Goal: Task Accomplishment & Management: Complete application form

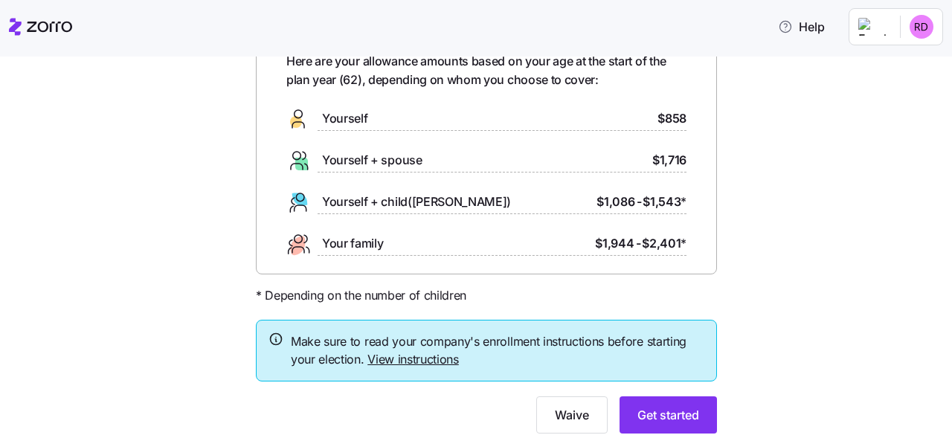
scroll to position [138, 0]
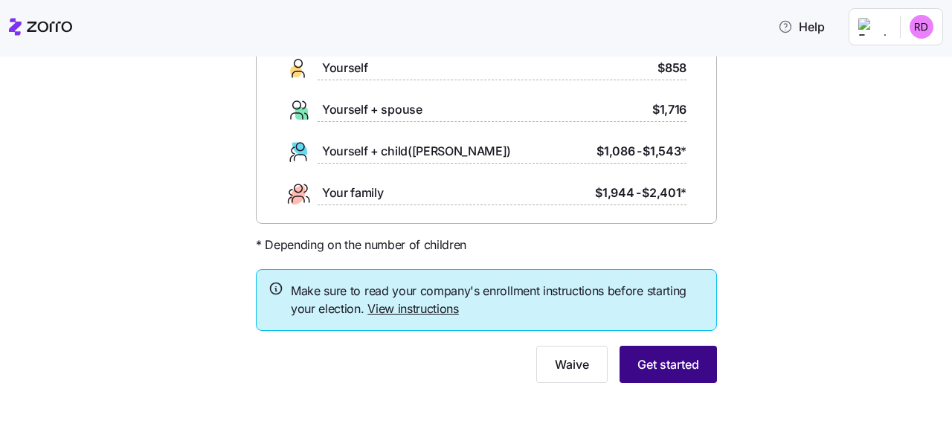
click at [662, 366] on span "Get started" at bounding box center [668, 364] width 62 height 18
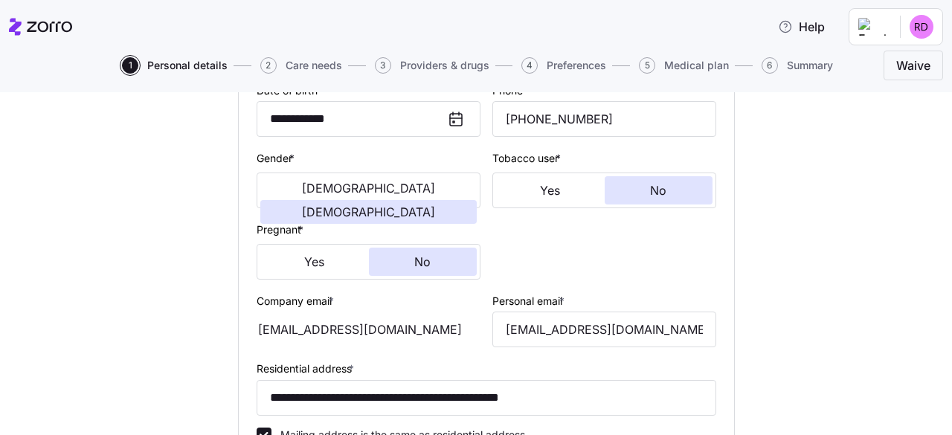
scroll to position [297, 0]
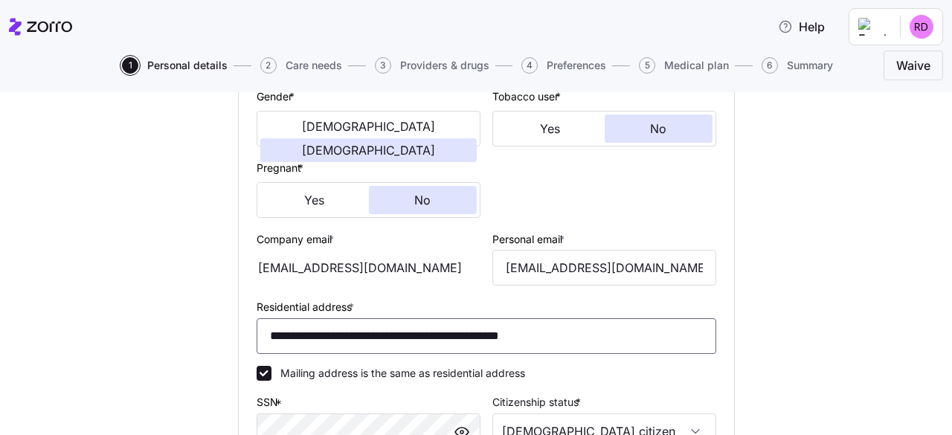
click at [371, 337] on input "**********" at bounding box center [485, 336] width 459 height 36
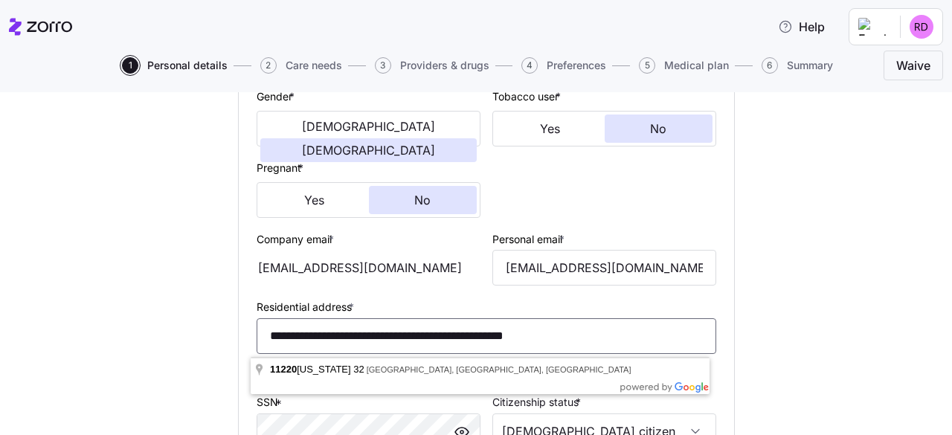
type input "**********"
click at [793, 331] on div "**********" at bounding box center [486, 257] width 889 height 876
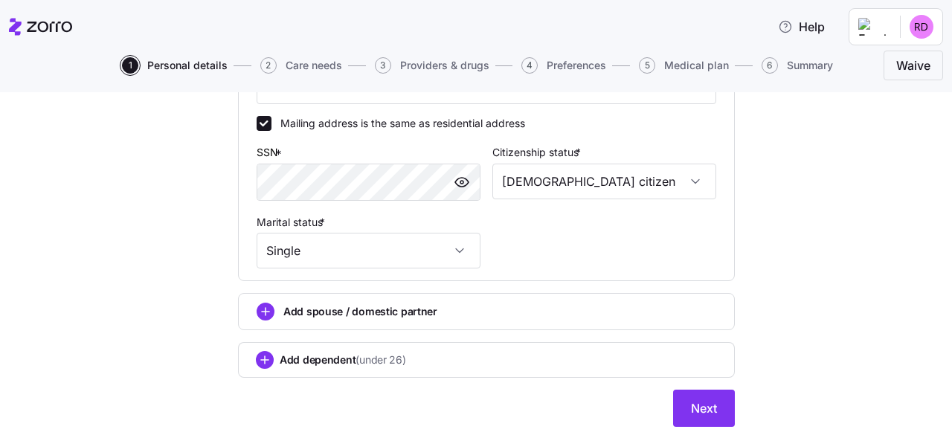
scroll to position [595, 0]
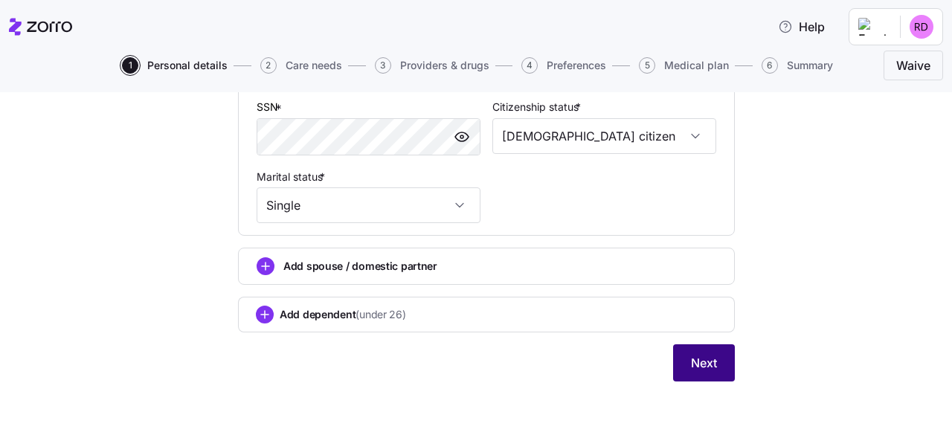
click at [697, 366] on span "Next" at bounding box center [704, 363] width 26 height 18
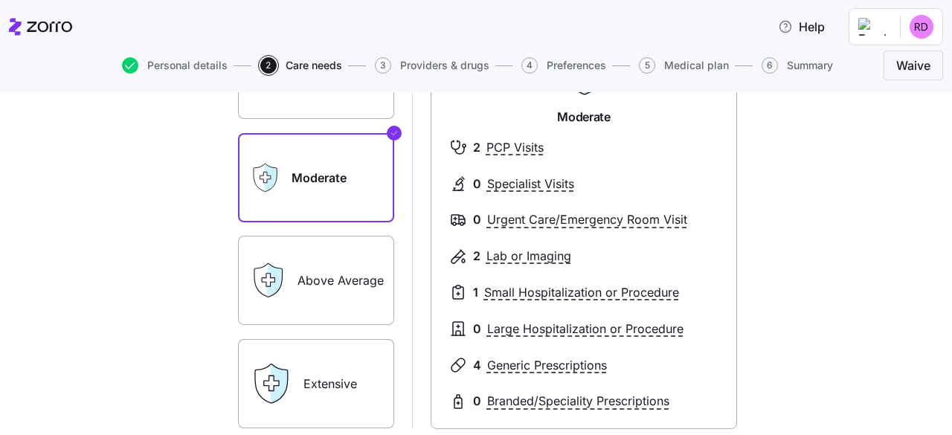
scroll to position [223, 0]
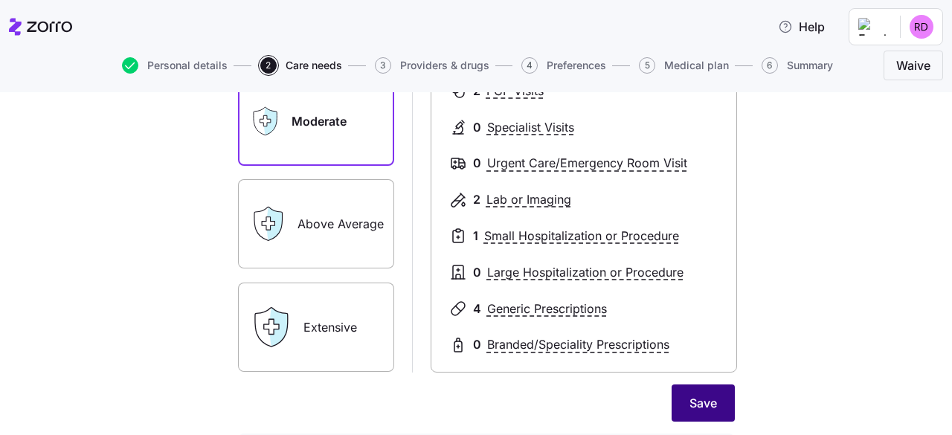
click at [689, 402] on span "Save" at bounding box center [703, 403] width 28 height 18
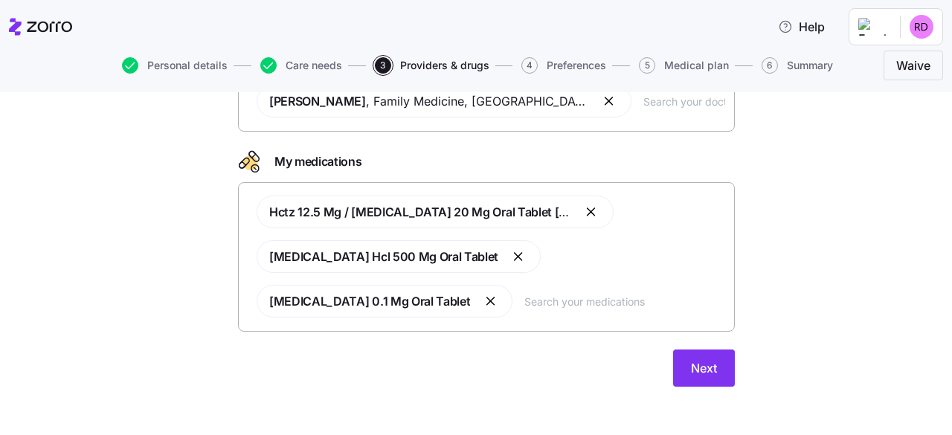
scroll to position [146, 0]
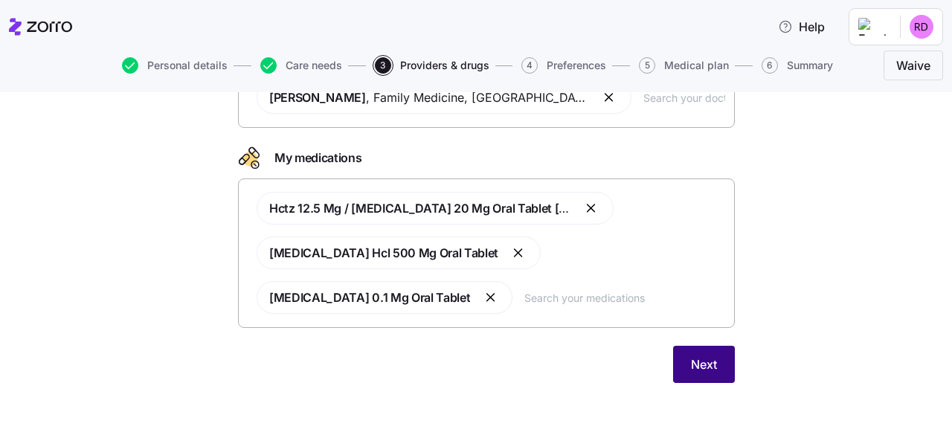
click at [696, 365] on span "Next" at bounding box center [704, 364] width 26 height 18
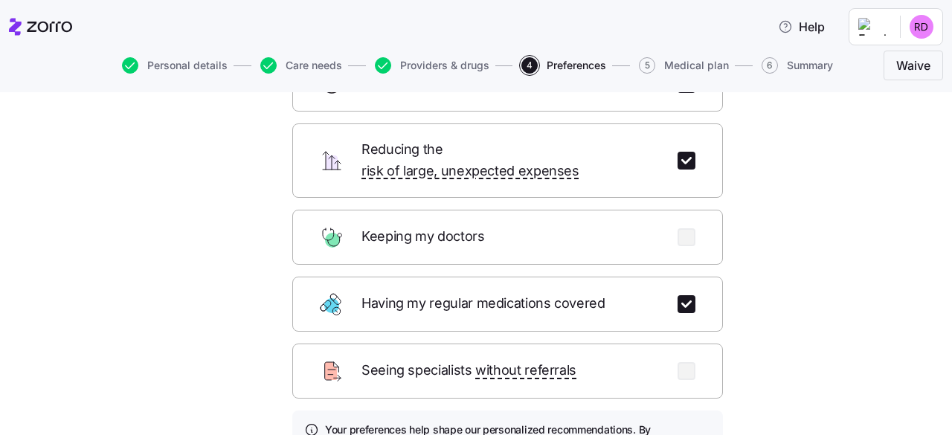
scroll to position [223, 0]
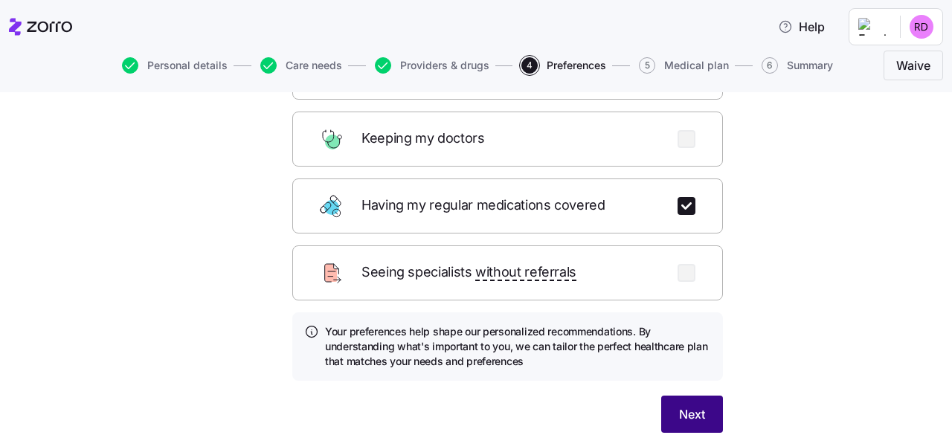
click at [679, 405] on span "Next" at bounding box center [692, 414] width 26 height 18
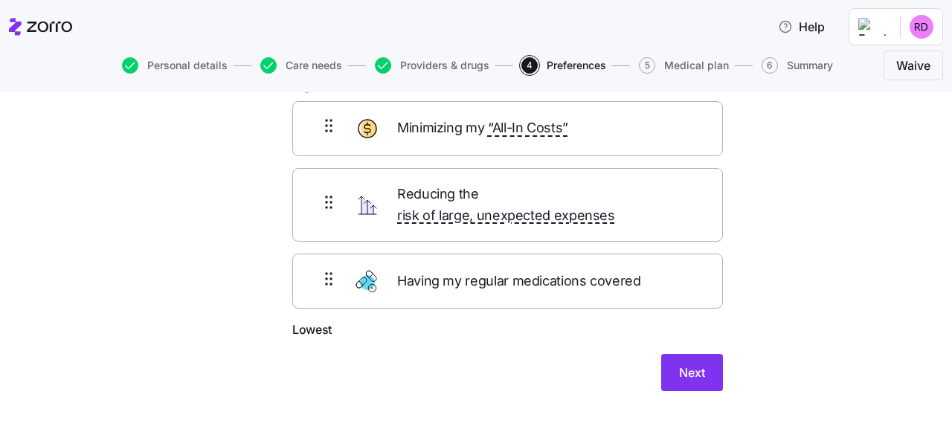
scroll to position [112, 0]
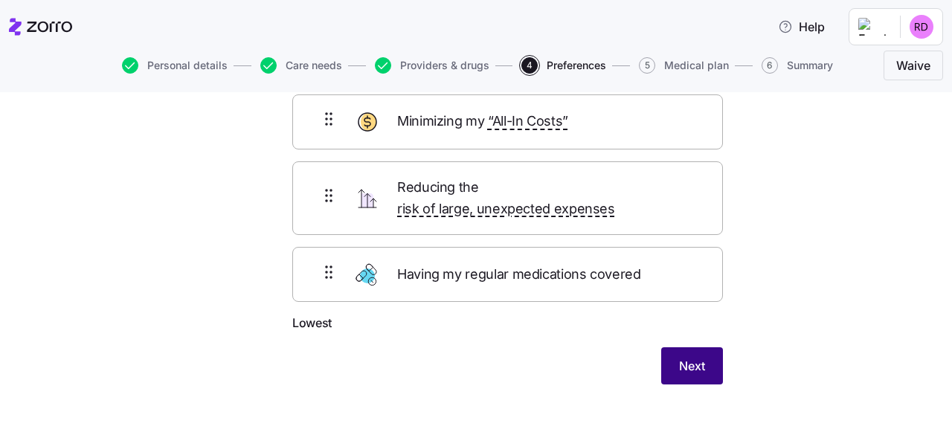
click at [687, 357] on span "Next" at bounding box center [692, 366] width 26 height 18
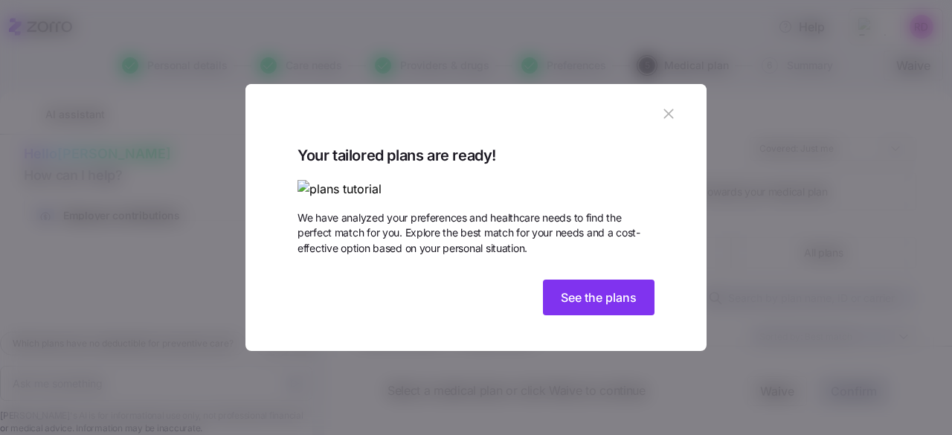
click at [575, 180] on img at bounding box center [475, 189] width 357 height 19
click at [584, 306] on span "See the plans" at bounding box center [599, 297] width 76 height 18
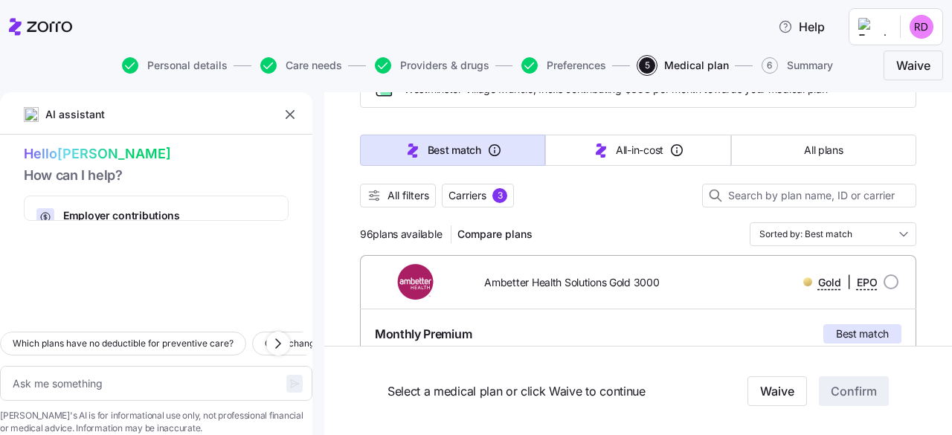
scroll to position [74, 0]
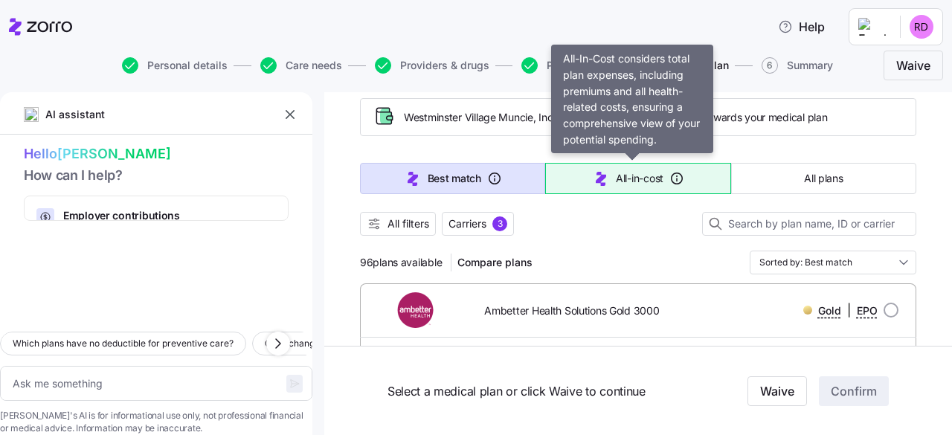
click at [648, 181] on span "All-in-cost" at bounding box center [640, 178] width 48 height 15
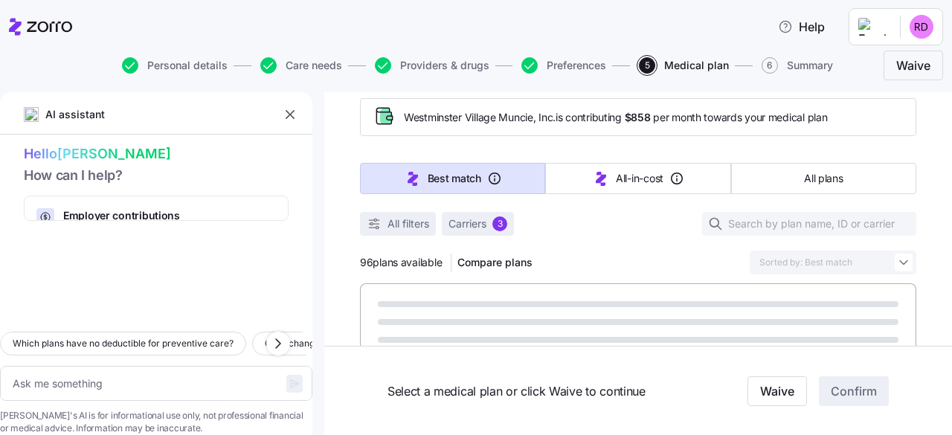
type textarea "x"
type input "Sorted by: All-in-cost"
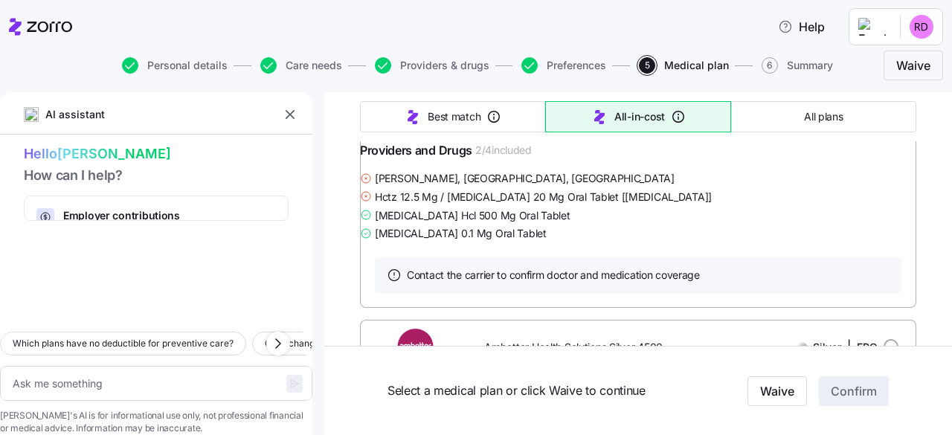
scroll to position [1041, 0]
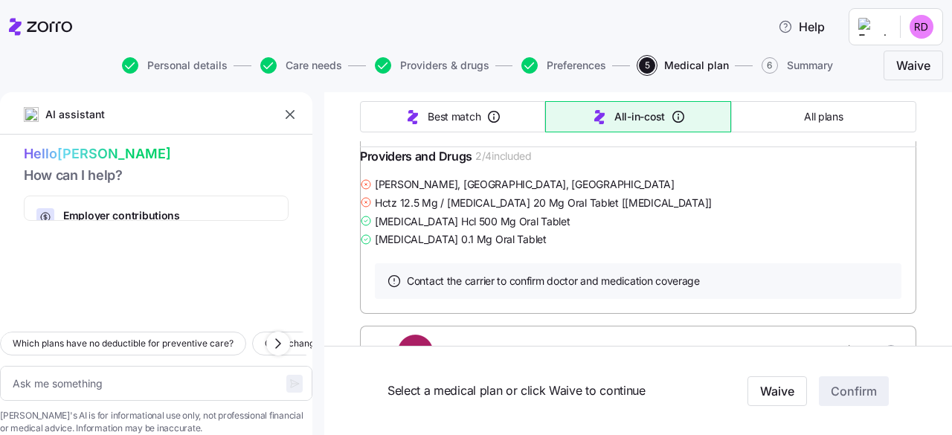
click at [465, 133] on link "Summary of benefits" at bounding box center [437, 125] width 125 height 15
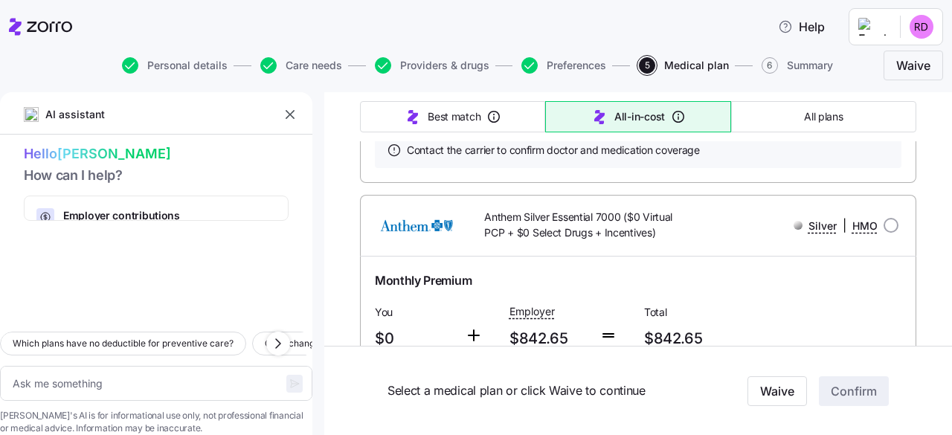
scroll to position [669, 0]
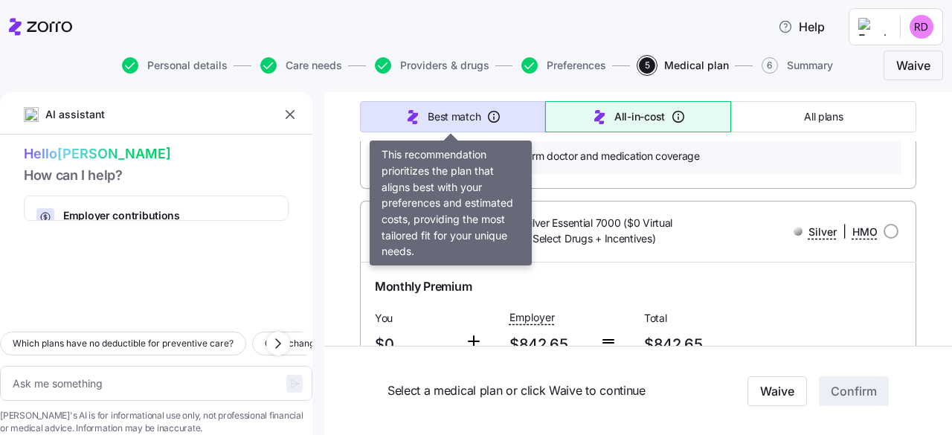
click at [445, 106] on button "Best match" at bounding box center [452, 116] width 185 height 31
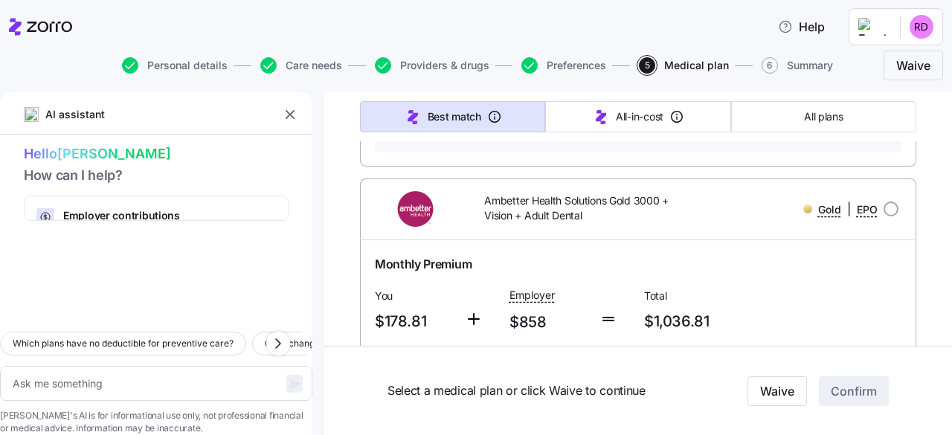
type textarea "x"
type input "Sorted by: Best match"
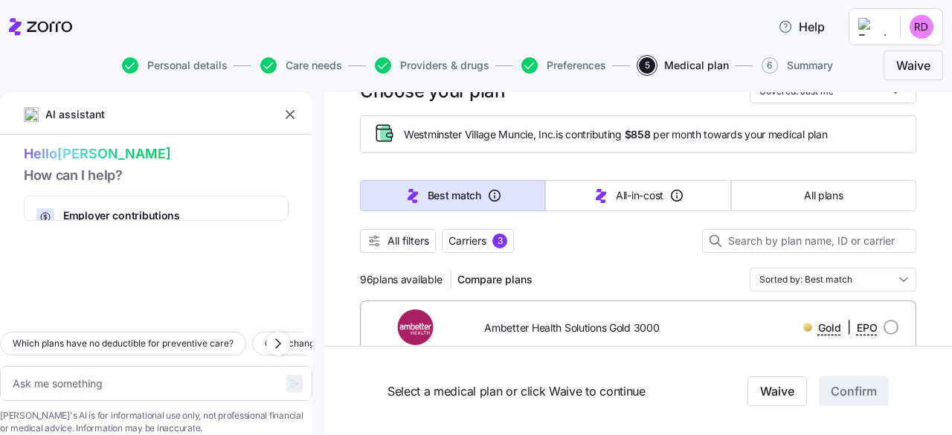
scroll to position [0, 0]
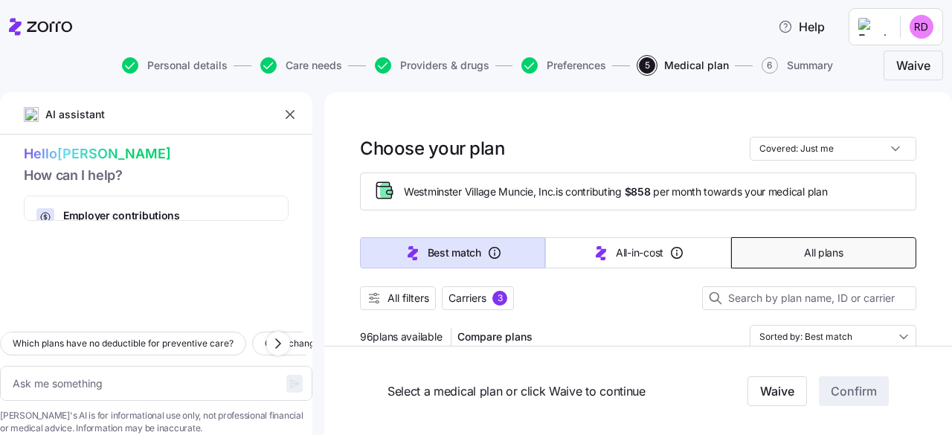
click at [826, 254] on span "All plans" at bounding box center [823, 252] width 39 height 15
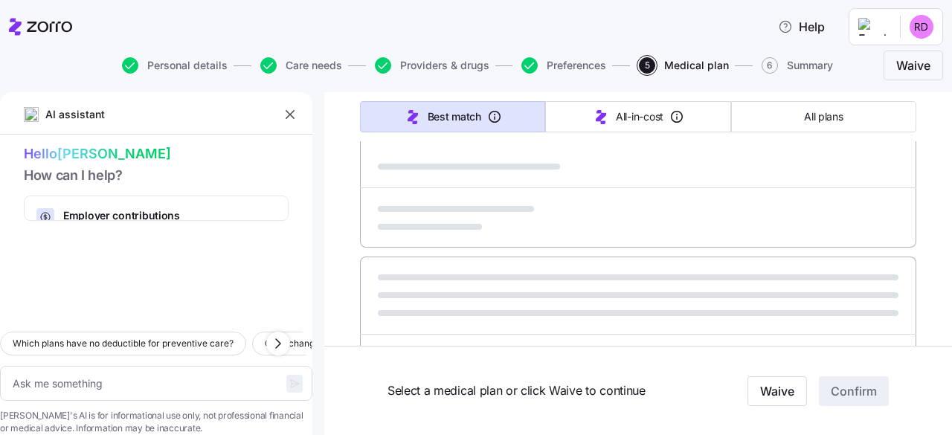
scroll to position [446, 0]
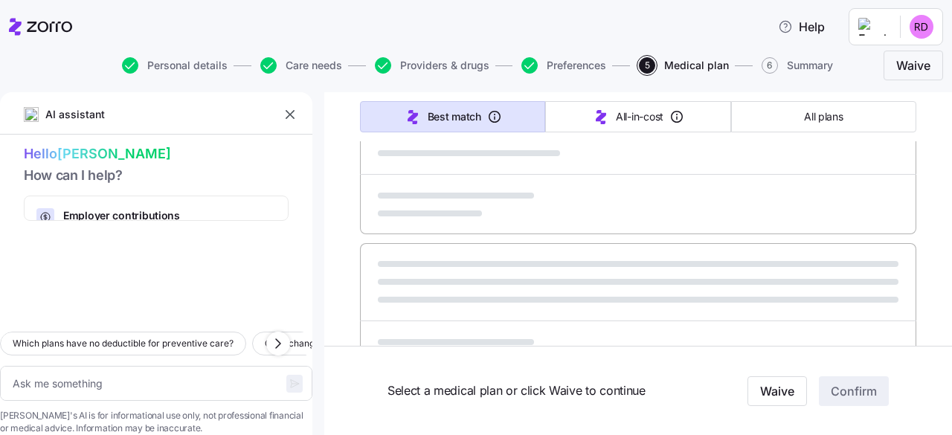
type textarea "x"
type input "Sorted by: Premium"
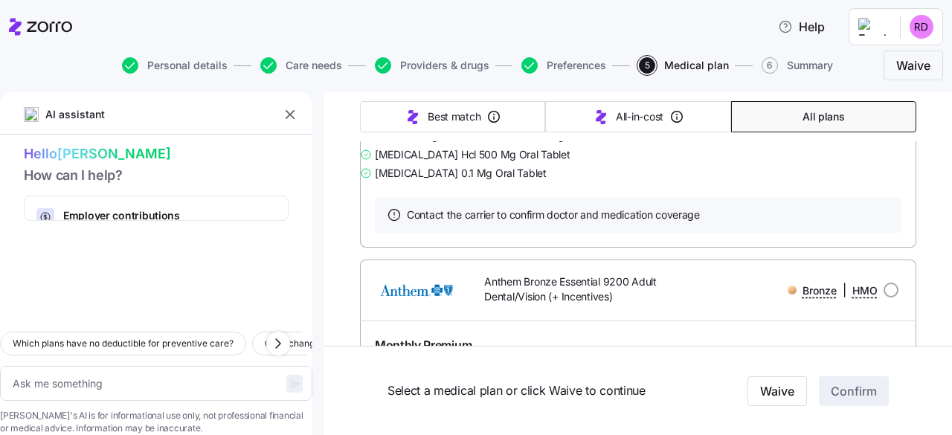
scroll to position [0, 0]
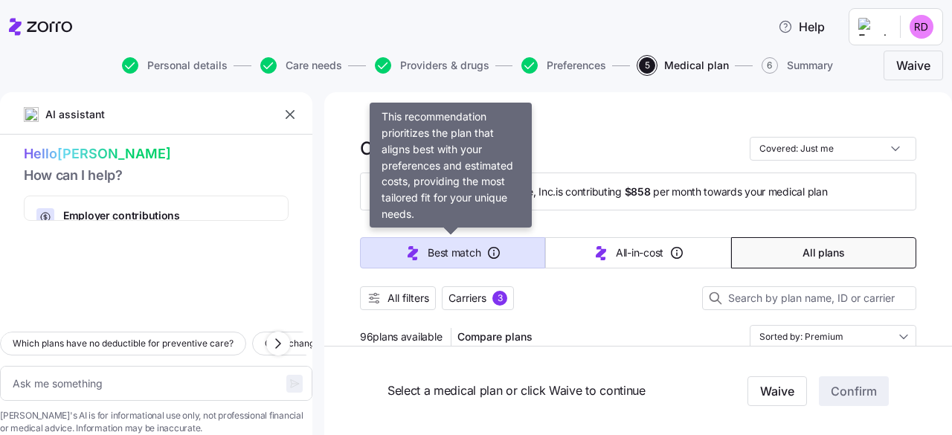
click at [453, 256] on span "Best match" at bounding box center [453, 252] width 53 height 15
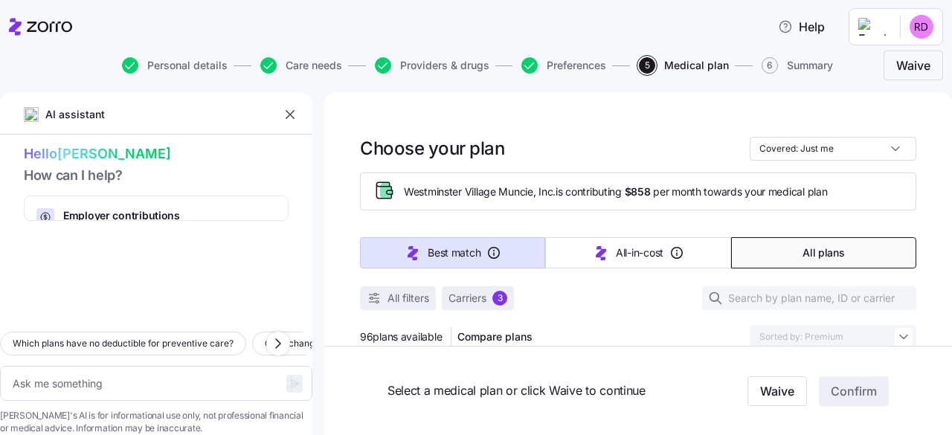
type textarea "x"
type input "Sorted by: Best match"
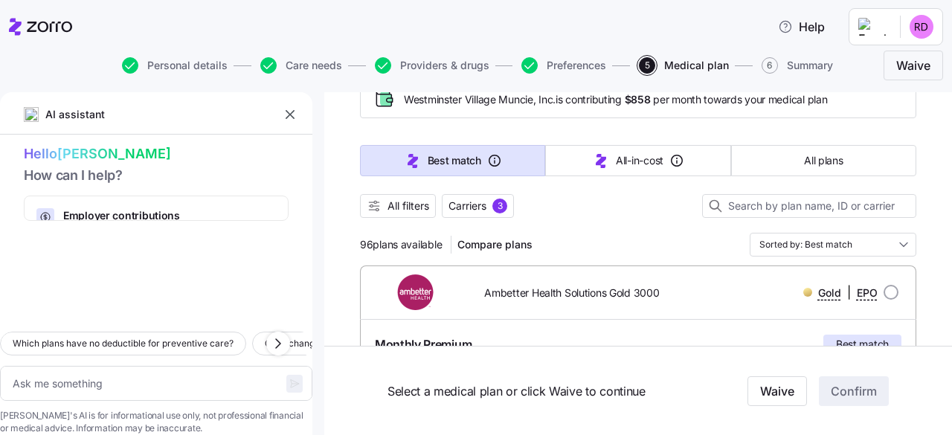
scroll to position [74, 0]
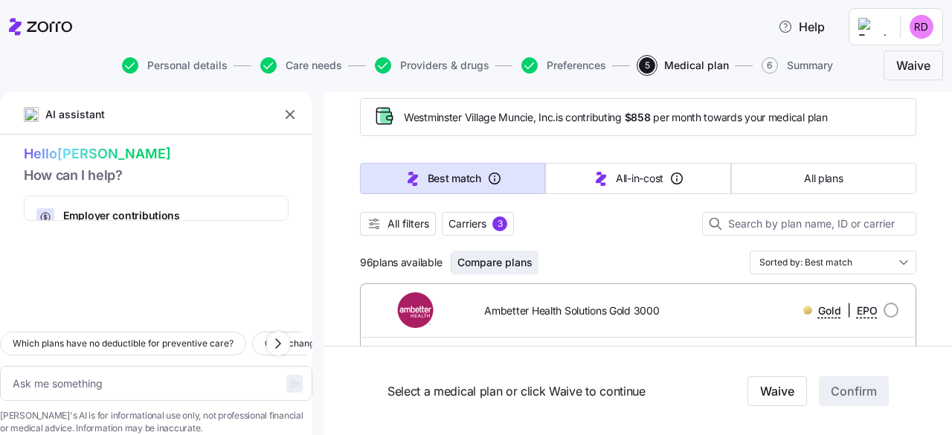
click at [482, 264] on span "Compare plans" at bounding box center [494, 262] width 75 height 15
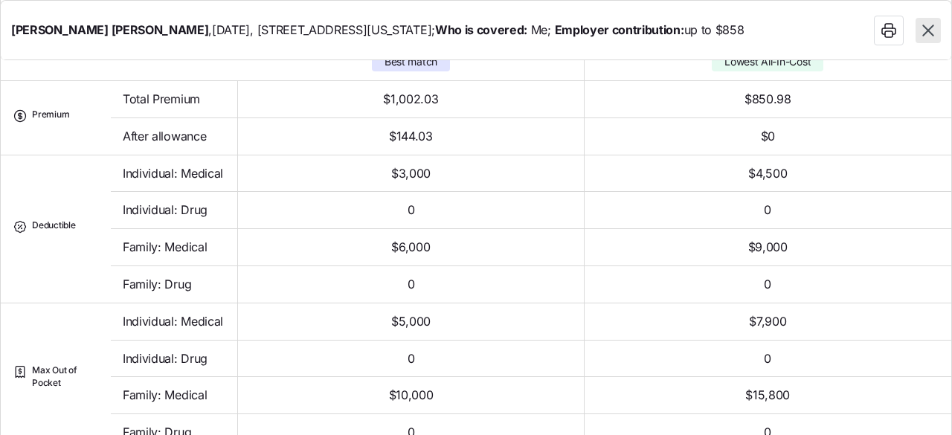
scroll to position [0, 0]
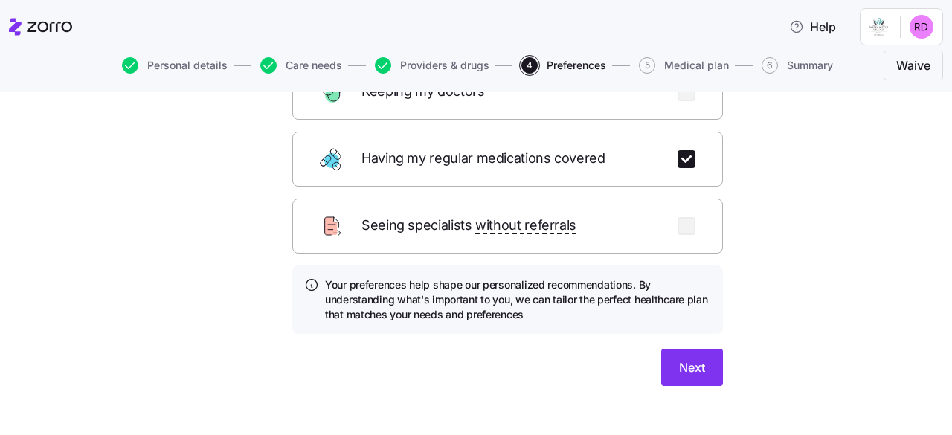
scroll to position [271, 0]
click at [681, 358] on span "Next" at bounding box center [692, 367] width 26 height 18
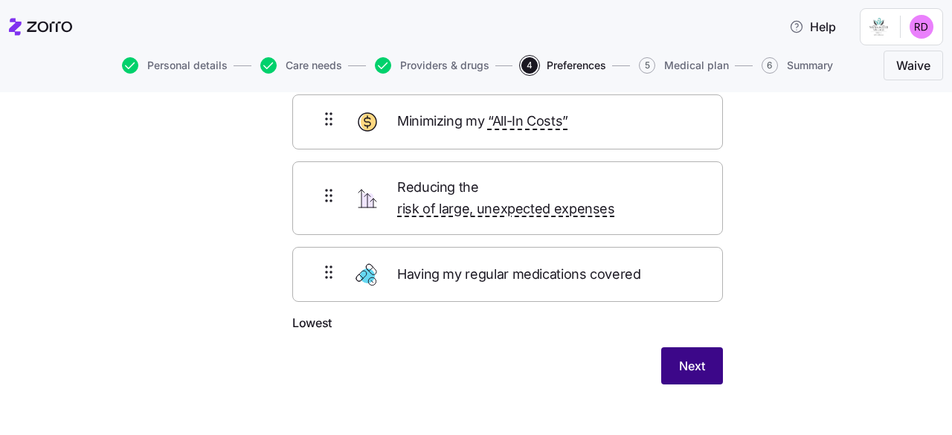
click at [679, 357] on span "Next" at bounding box center [692, 366] width 26 height 18
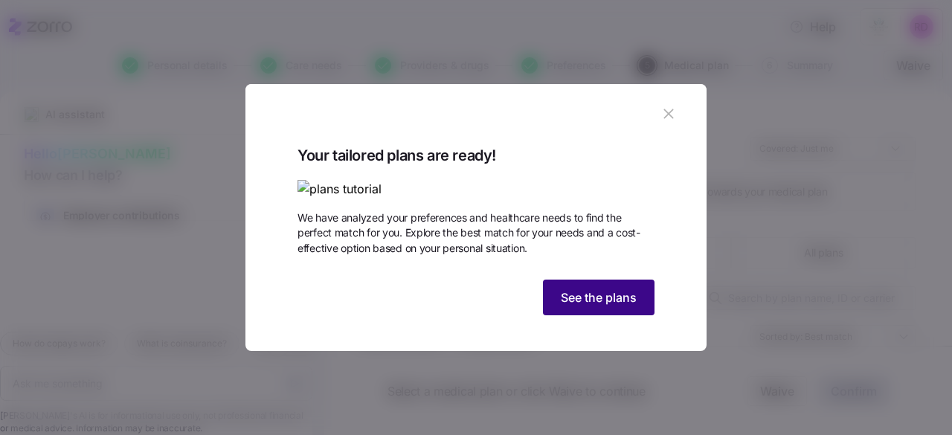
click at [623, 315] on button "See the plans" at bounding box center [599, 298] width 112 height 36
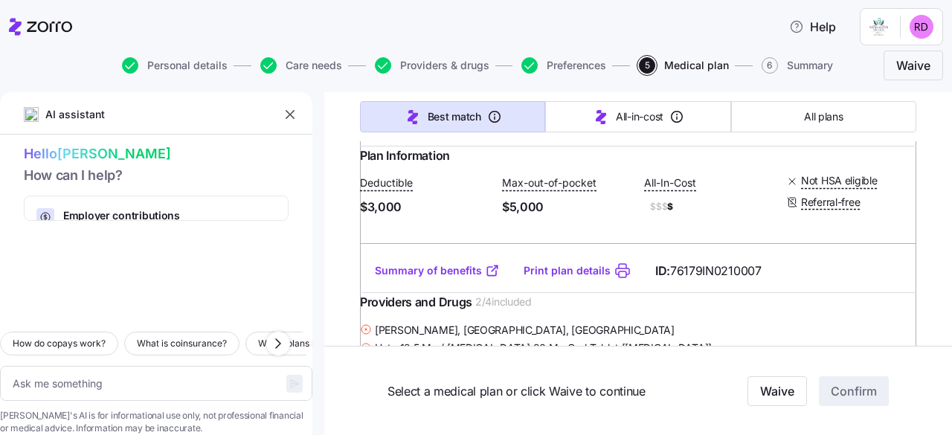
scroll to position [892, 0]
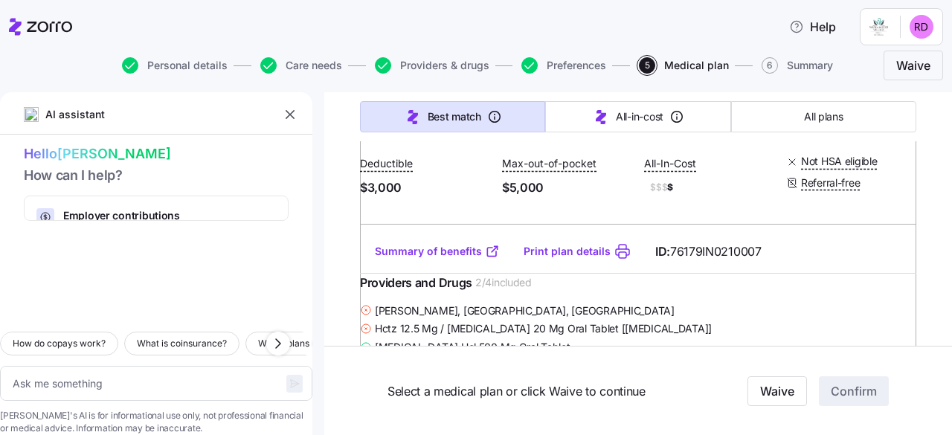
click at [433, 259] on link "Summary of benefits" at bounding box center [437, 251] width 125 height 15
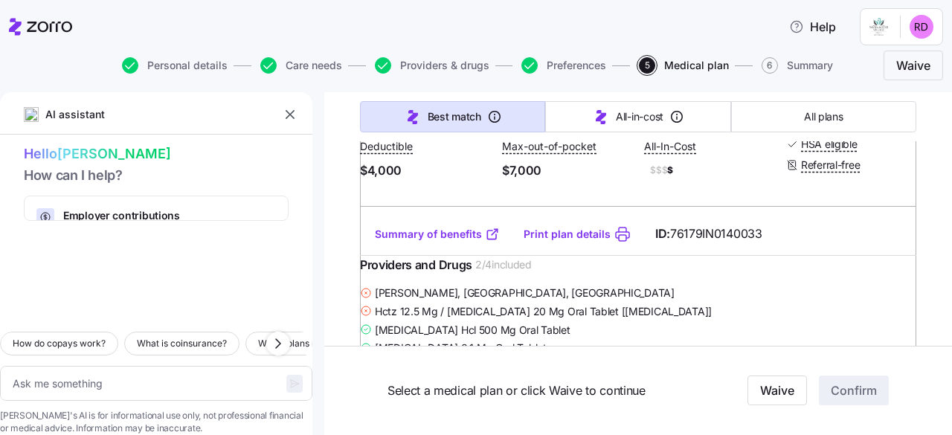
scroll to position [6393, 0]
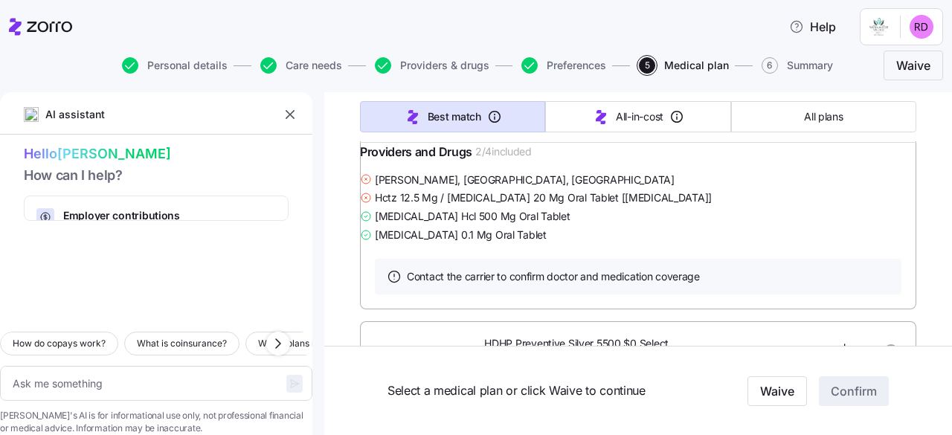
scroll to position [966, 0]
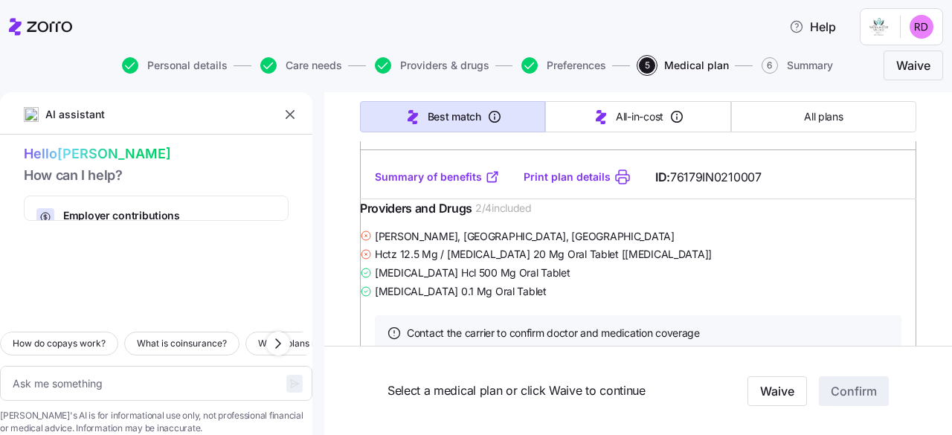
click at [372, 242] on icon at bounding box center [366, 236] width 12 height 12
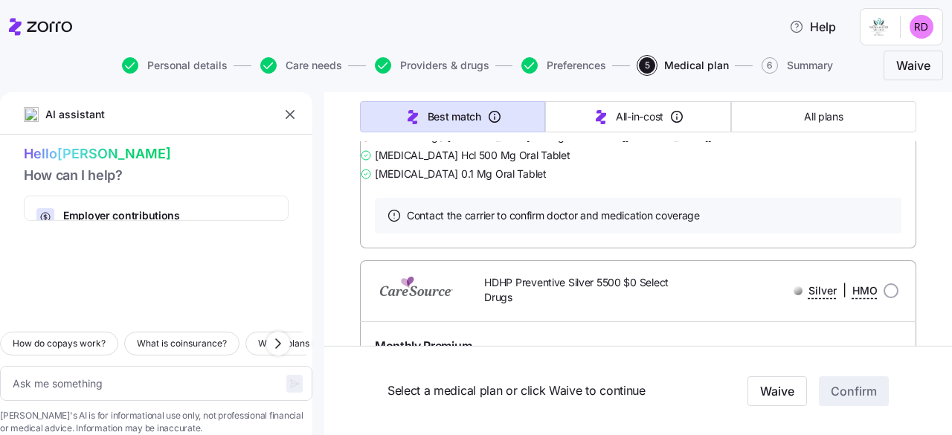
scroll to position [1115, 0]
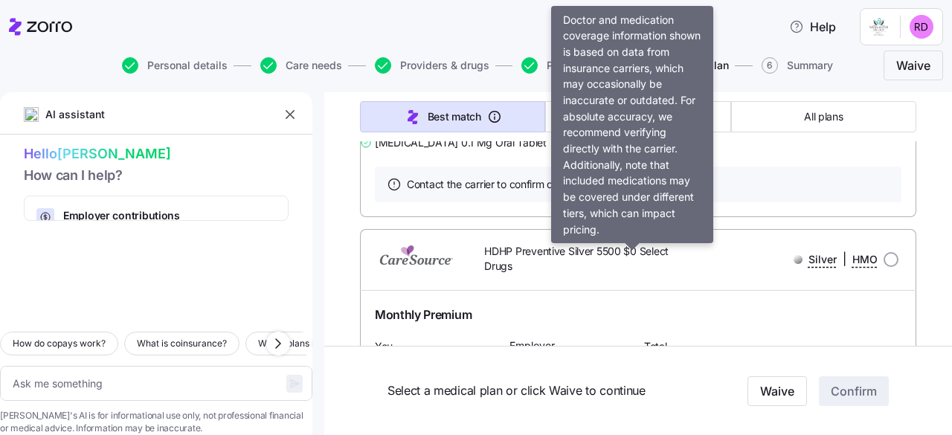
click at [791, 202] on div "Contact the carrier to confirm doctor and medication coverage" at bounding box center [638, 185] width 526 height 36
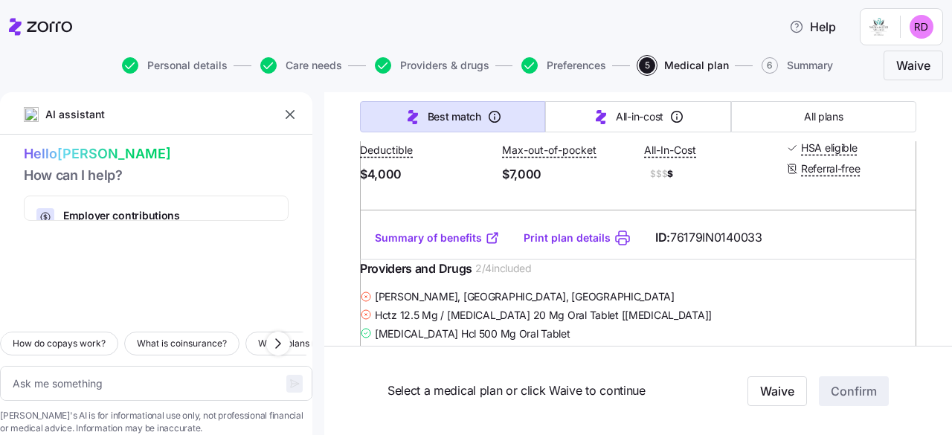
scroll to position [6393, 0]
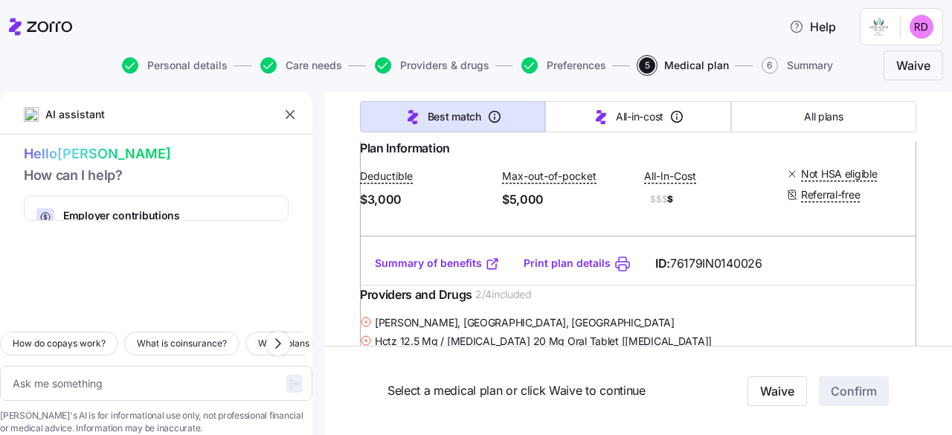
scroll to position [0, 0]
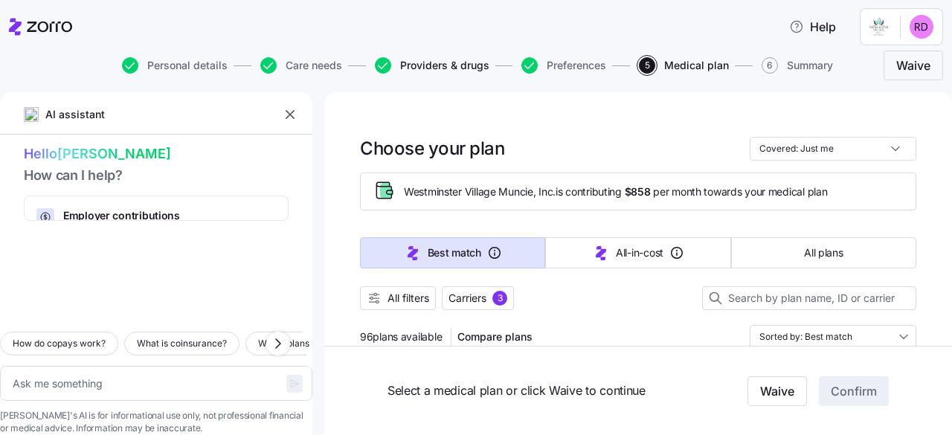
click at [413, 65] on span "Providers & drugs" at bounding box center [444, 65] width 89 height 10
type textarea "x"
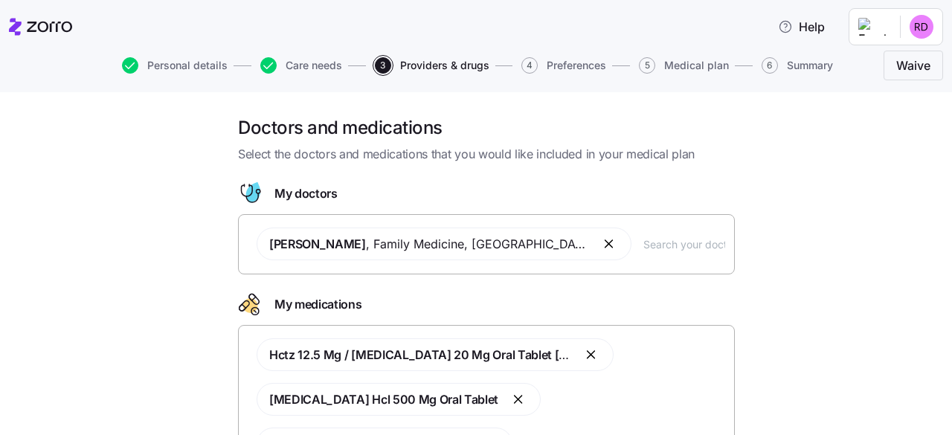
scroll to position [74, 0]
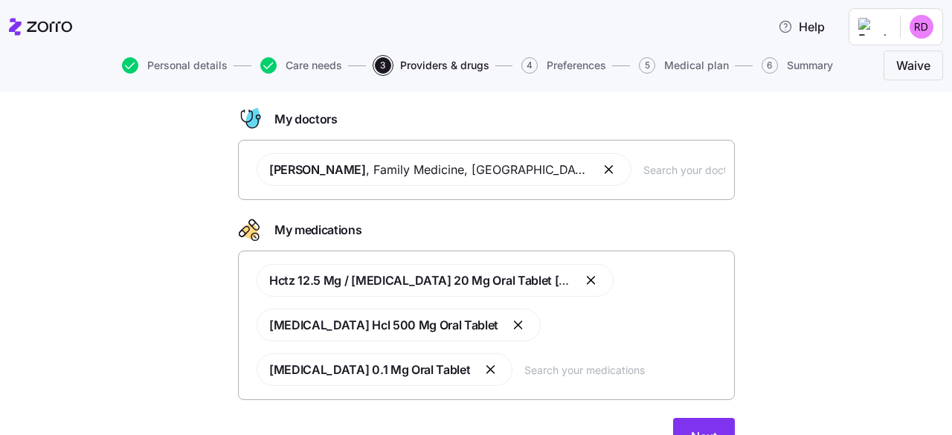
click at [601, 164] on button "button" at bounding box center [610, 170] width 18 height 18
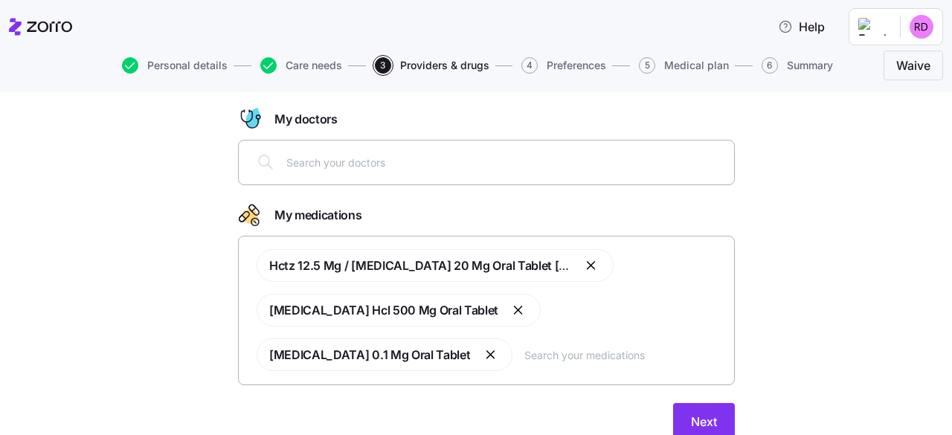
click at [308, 161] on input "text" at bounding box center [505, 162] width 439 height 16
type input "[PERSON_NAME]"
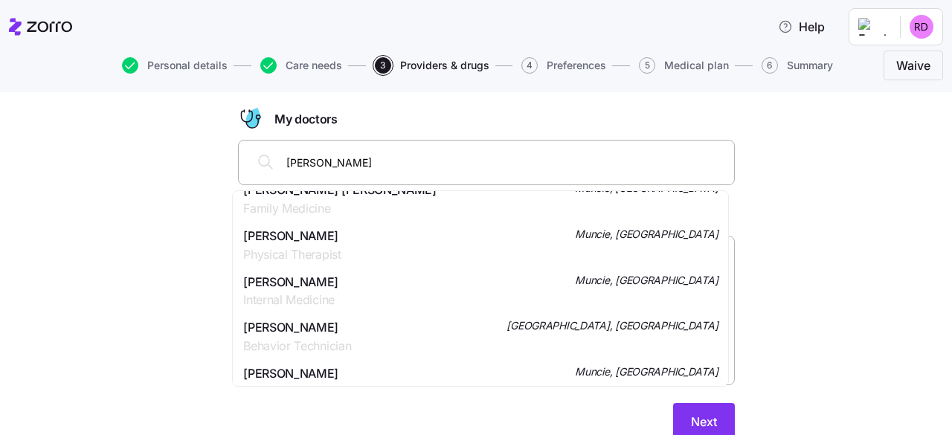
scroll to position [0, 0]
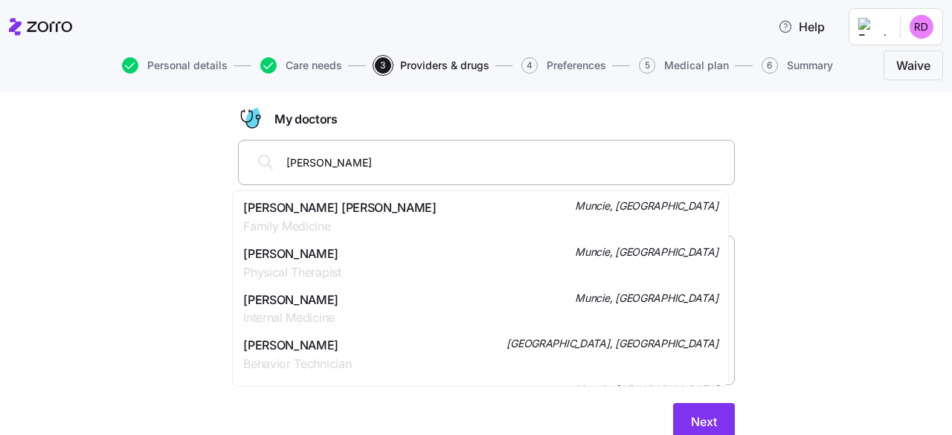
click at [266, 209] on span "[PERSON_NAME] [PERSON_NAME]" at bounding box center [339, 207] width 193 height 19
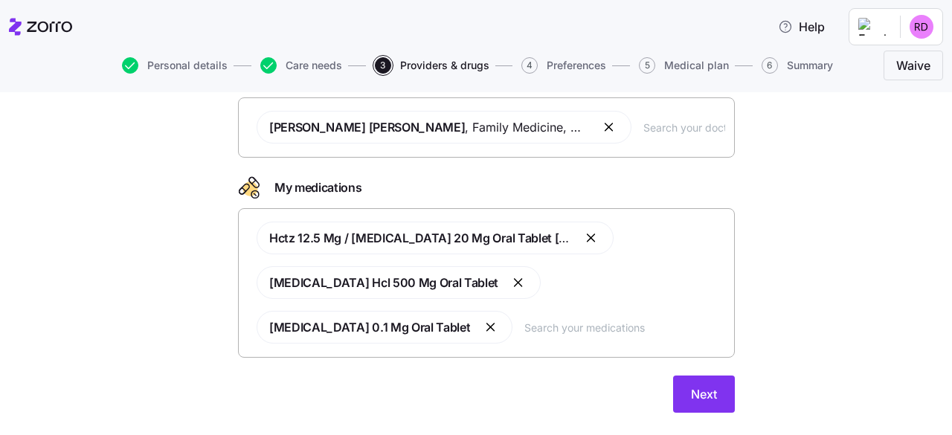
scroll to position [146, 0]
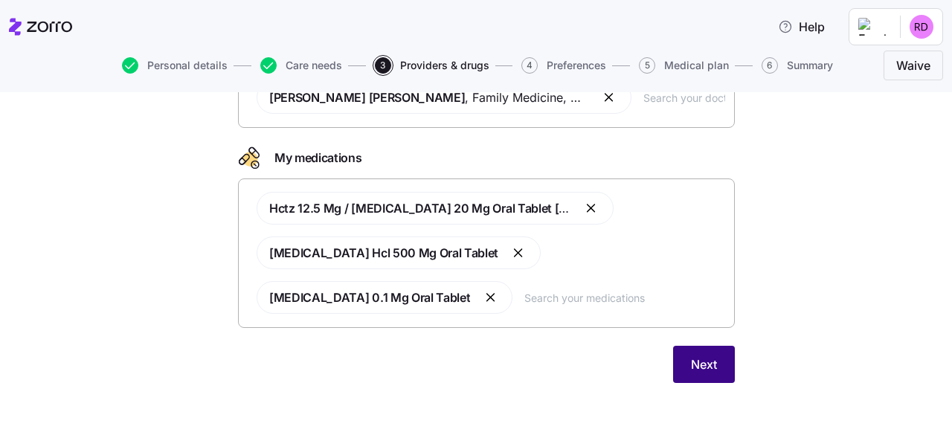
click at [699, 369] on span "Next" at bounding box center [704, 364] width 26 height 18
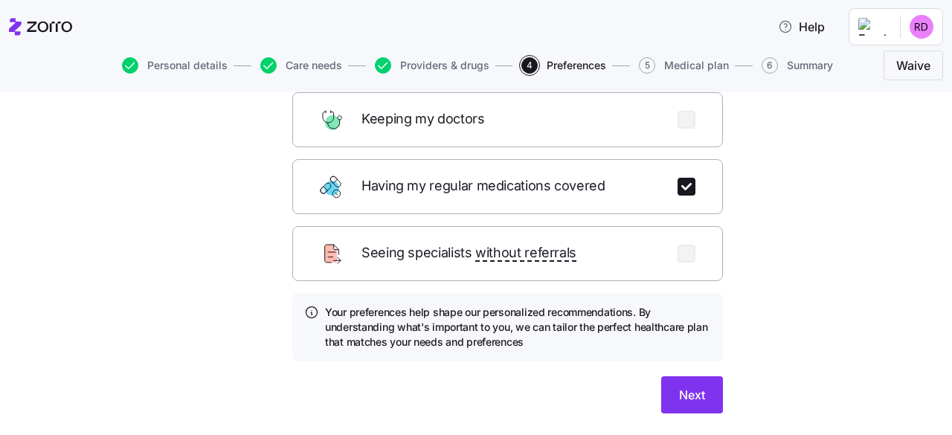
scroll to position [271, 0]
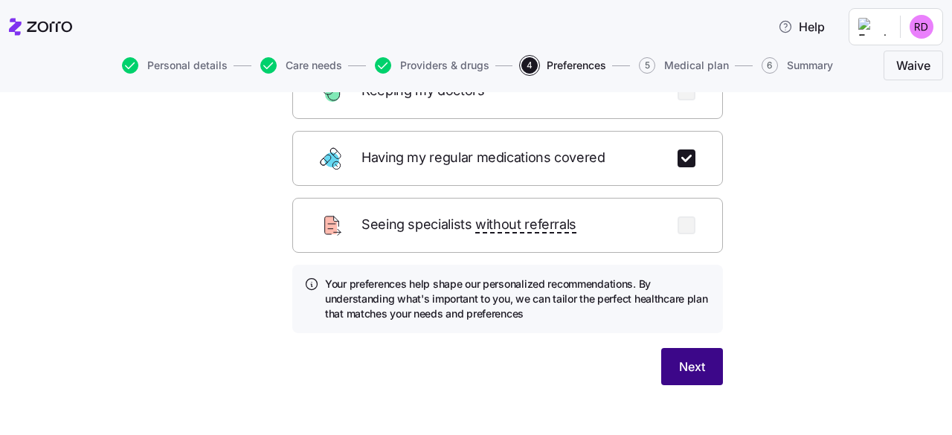
click at [685, 358] on span "Next" at bounding box center [692, 367] width 26 height 18
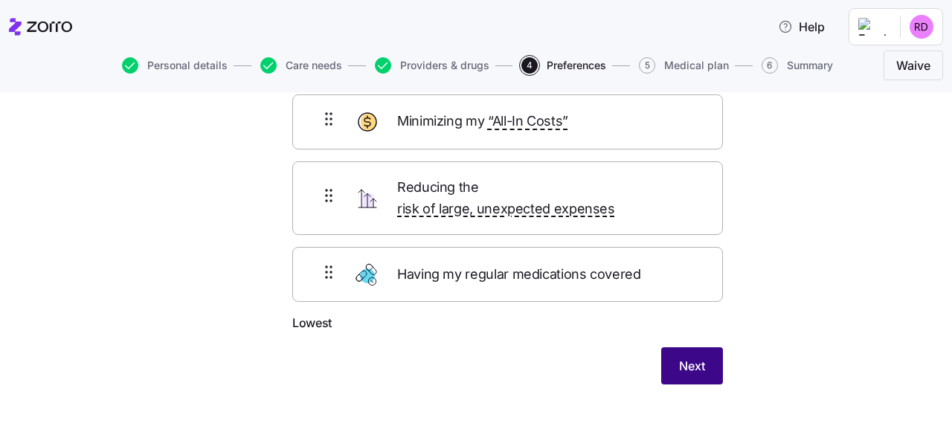
click at [679, 357] on span "Next" at bounding box center [692, 366] width 26 height 18
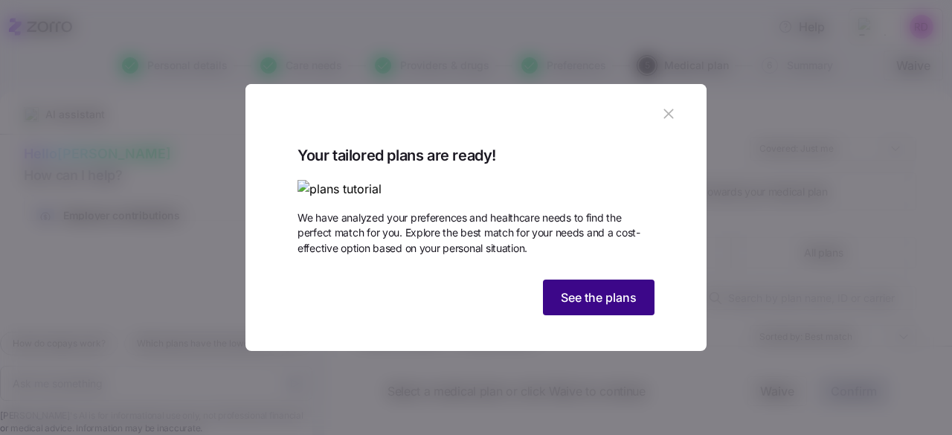
click at [617, 315] on button "See the plans" at bounding box center [599, 298] width 112 height 36
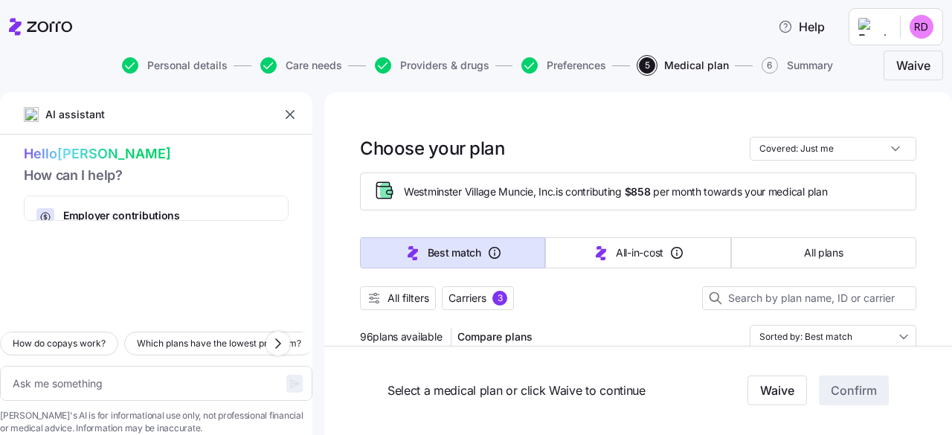
drag, startPoint x: 442, startPoint y: 67, endPoint x: 425, endPoint y: 152, distance: 86.3
click at [442, 67] on span "Providers & drugs" at bounding box center [444, 65] width 89 height 10
type textarea "x"
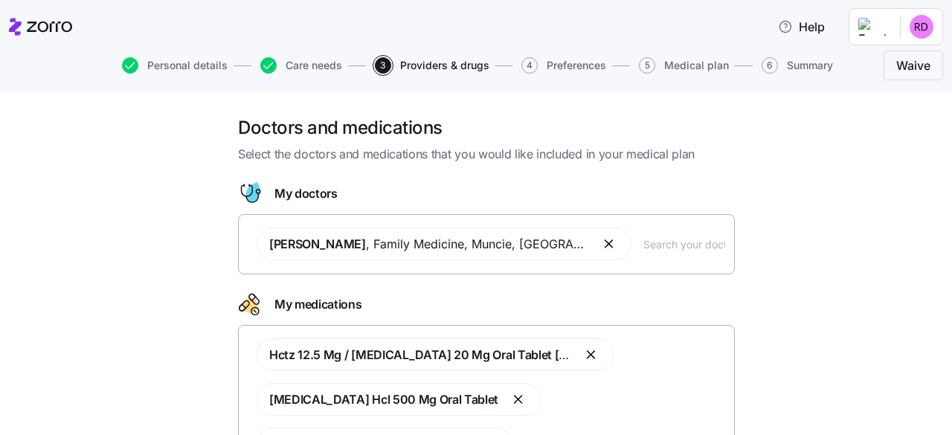
click at [871, 193] on div "Doctors and medications Select the doctors and medications that you would like …" at bounding box center [486, 331] width 889 height 431
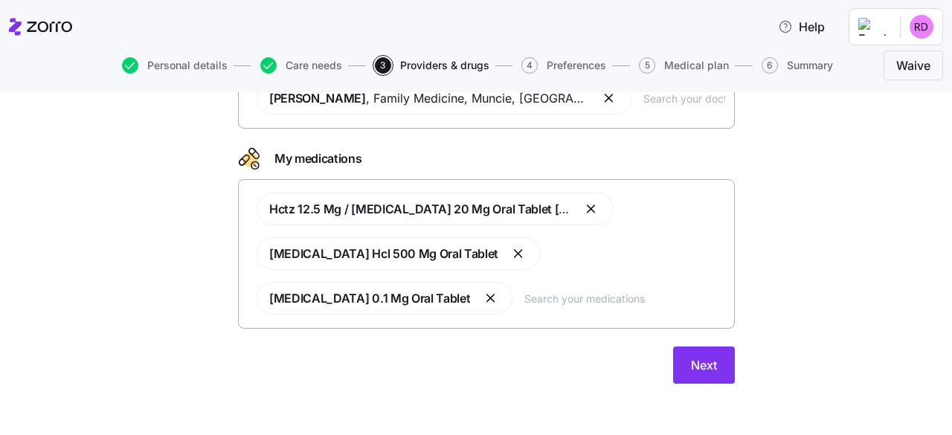
scroll to position [146, 0]
click at [691, 359] on span "Next" at bounding box center [704, 364] width 26 height 18
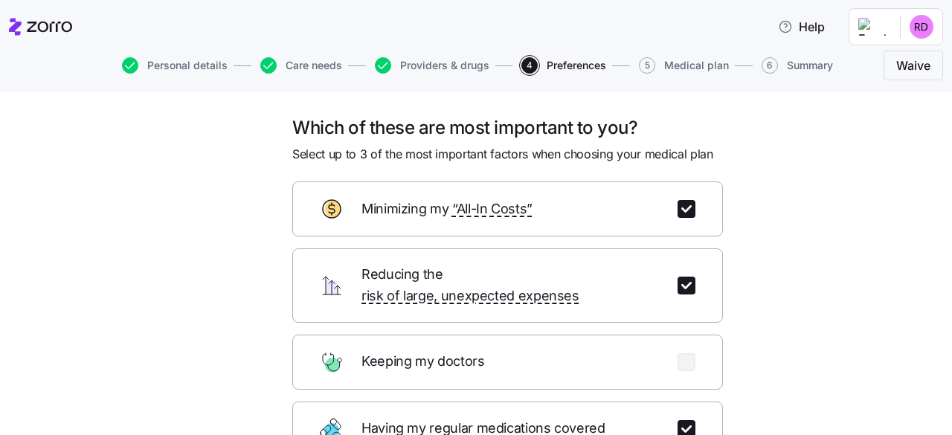
click at [832, 280] on div "Which of these are most important to you? Select up to 3 of the most important …" at bounding box center [486, 403] width 889 height 575
click at [451, 66] on span "Providers & drugs" at bounding box center [444, 65] width 89 height 10
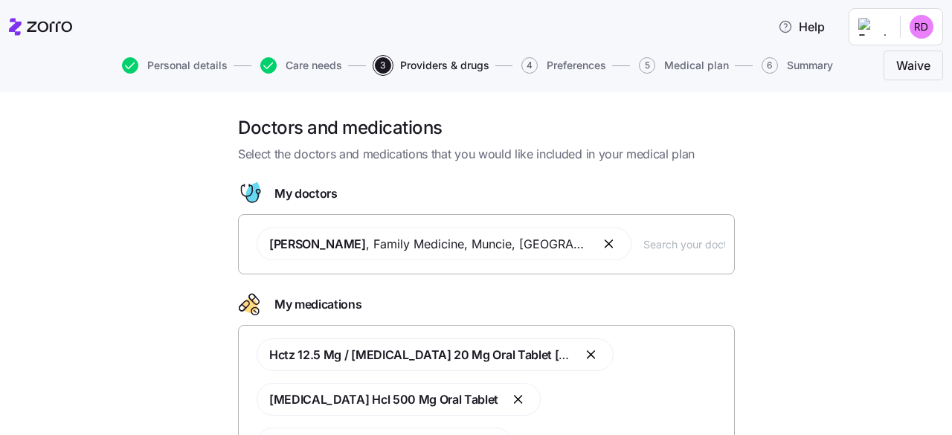
click at [601, 245] on button "button" at bounding box center [610, 244] width 18 height 18
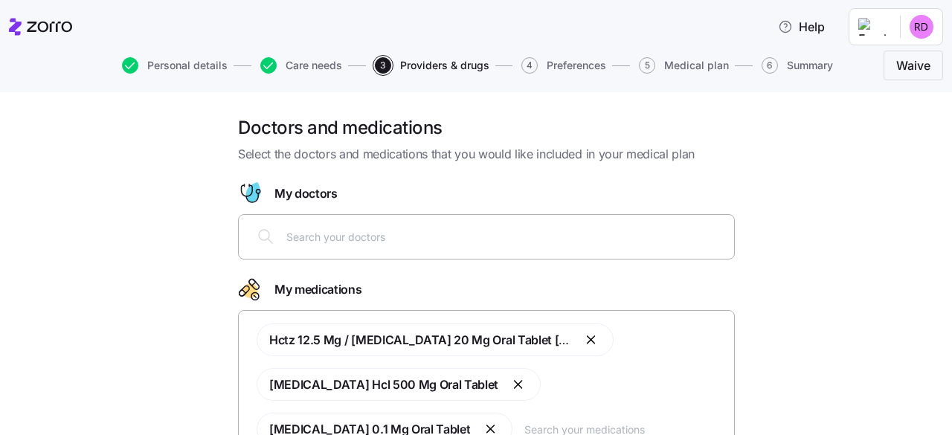
click at [351, 243] on input "text" at bounding box center [505, 236] width 439 height 16
type input "[PERSON_NAME]"
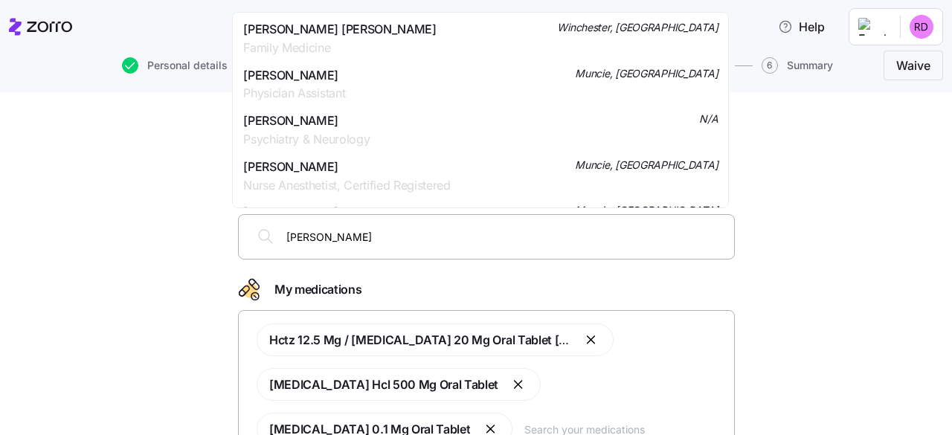
click at [317, 33] on span "[PERSON_NAME] [PERSON_NAME]" at bounding box center [339, 29] width 193 height 19
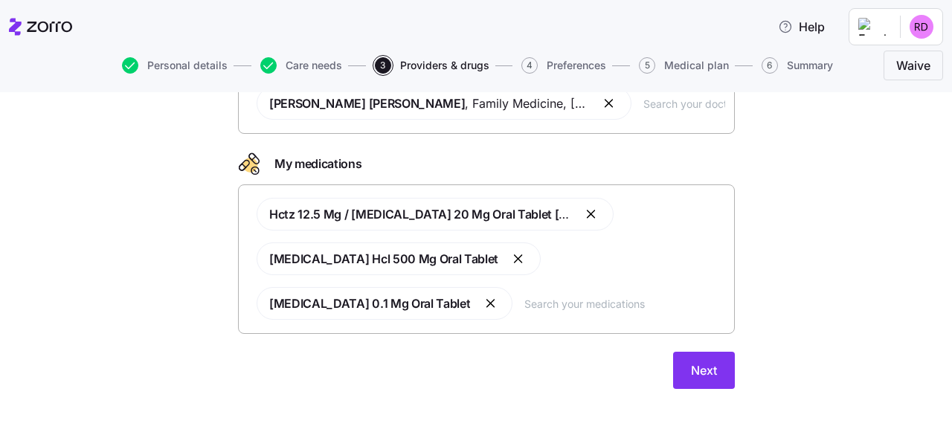
scroll to position [146, 0]
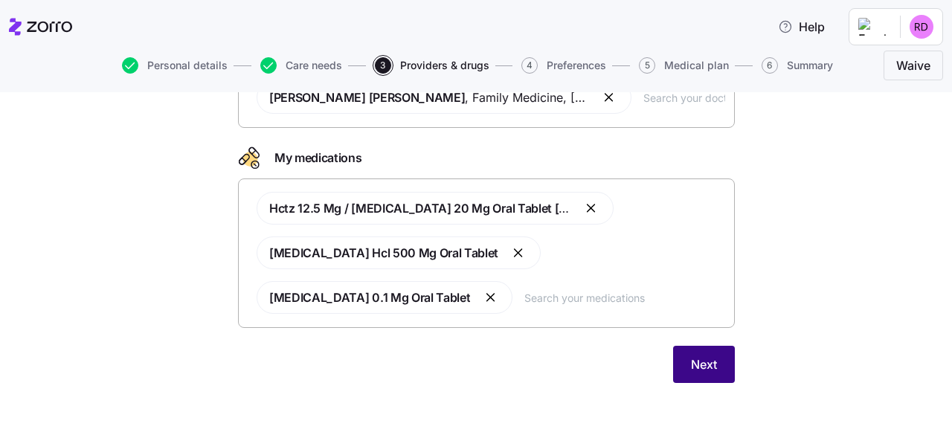
click at [695, 364] on span "Next" at bounding box center [704, 364] width 26 height 18
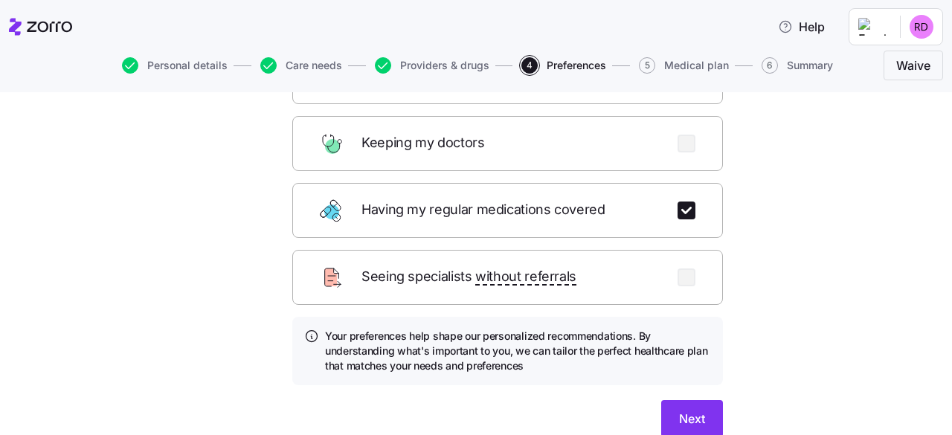
scroll to position [223, 0]
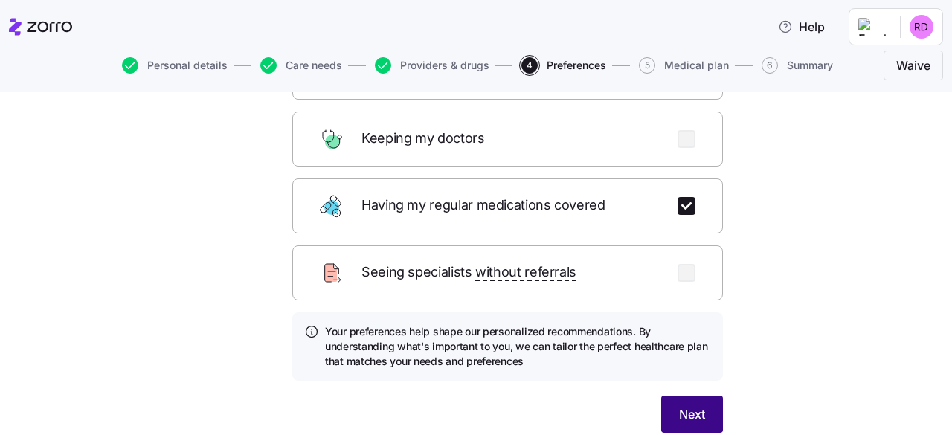
click at [694, 405] on span "Next" at bounding box center [692, 414] width 26 height 18
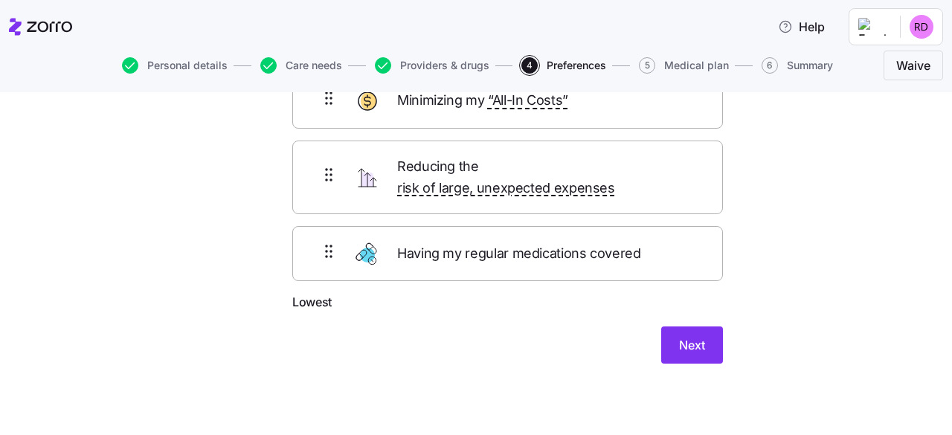
scroll to position [112, 0]
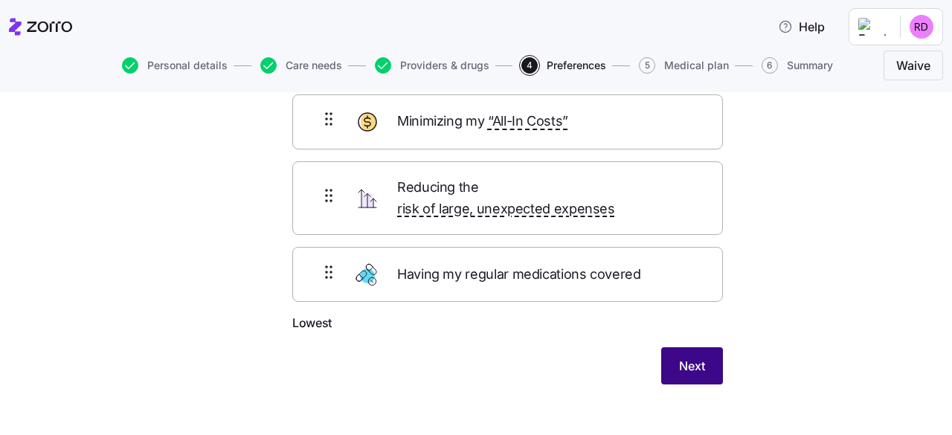
click at [709, 347] on button "Next" at bounding box center [692, 365] width 62 height 37
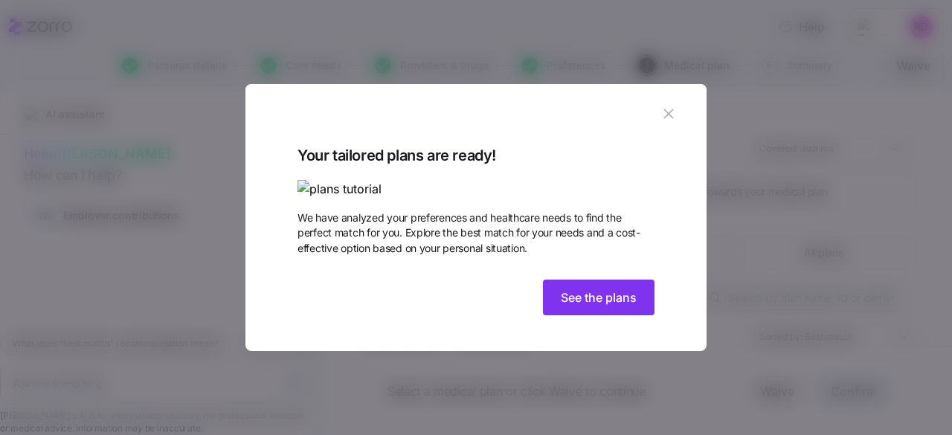
click at [368, 180] on img at bounding box center [475, 189] width 357 height 19
click at [622, 306] on span "See the plans" at bounding box center [599, 297] width 76 height 18
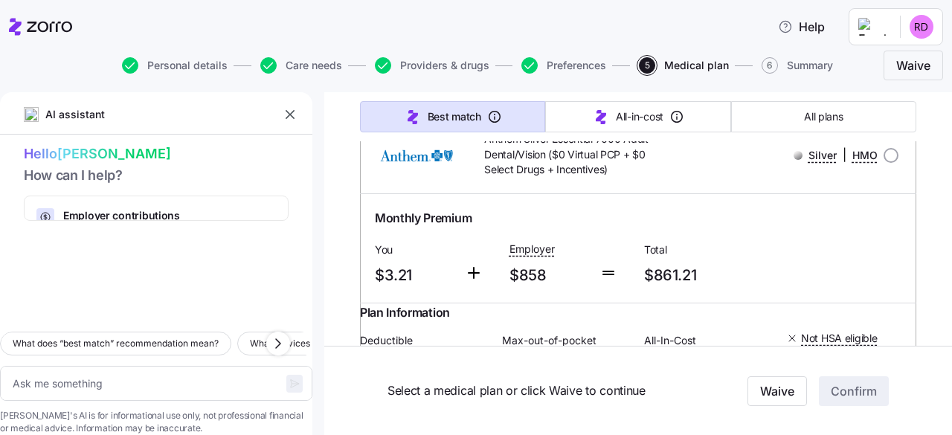
scroll to position [15165, 0]
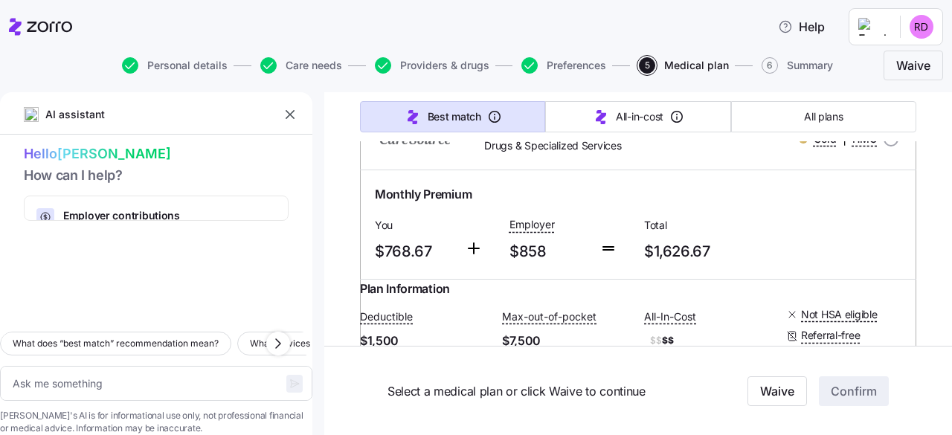
type textarea "x"
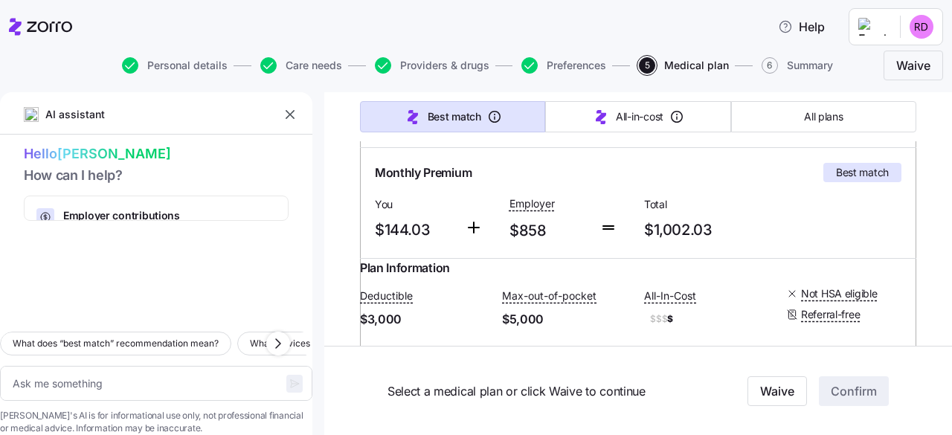
scroll to position [297, 0]
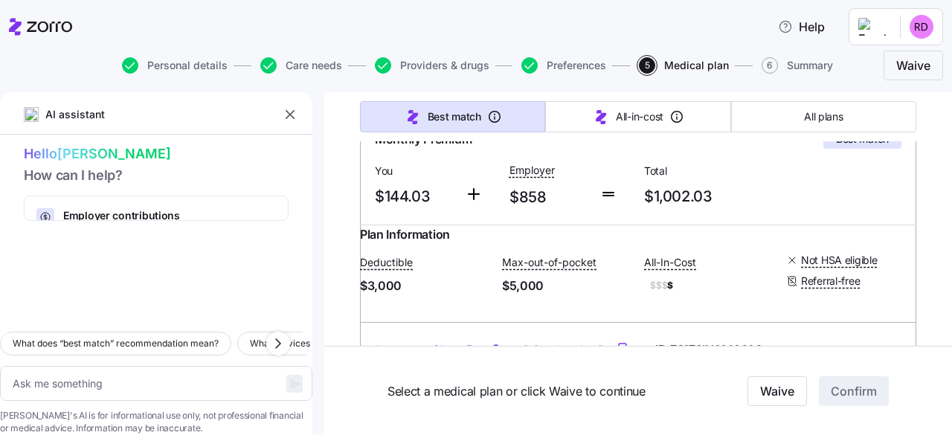
click at [813, 359] on div "Select a medical plan or click Waive to continue Waive Confirm" at bounding box center [637, 390] width 627 height 89
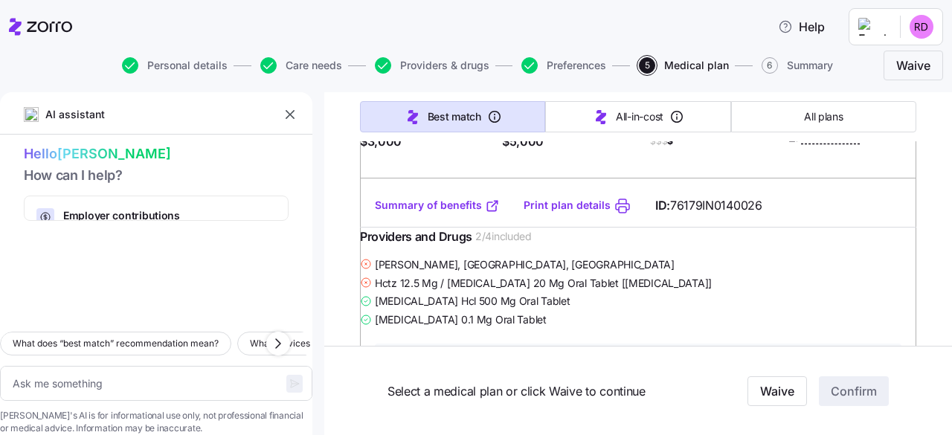
scroll to position [446, 0]
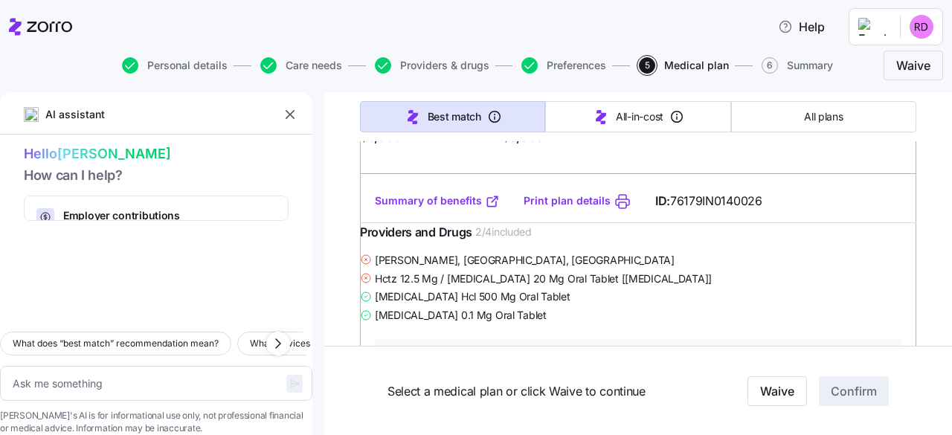
click at [837, 239] on div "Providers and Drugs 2 / 4 included" at bounding box center [638, 237] width 556 height 28
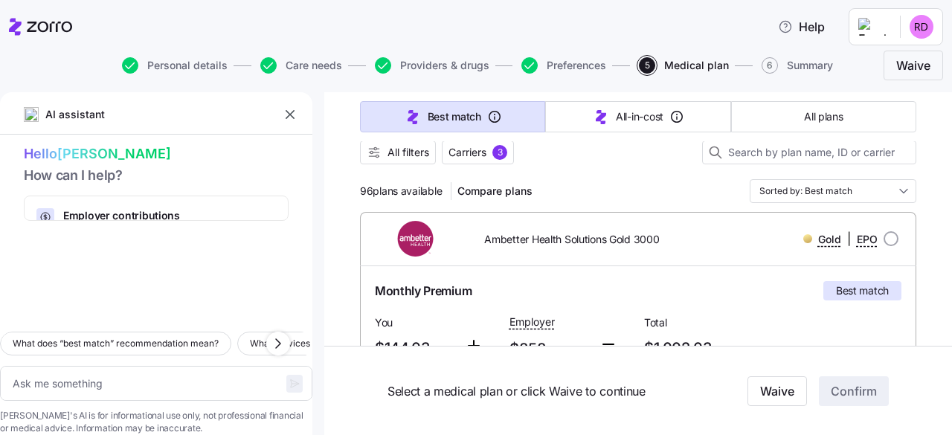
scroll to position [149, 0]
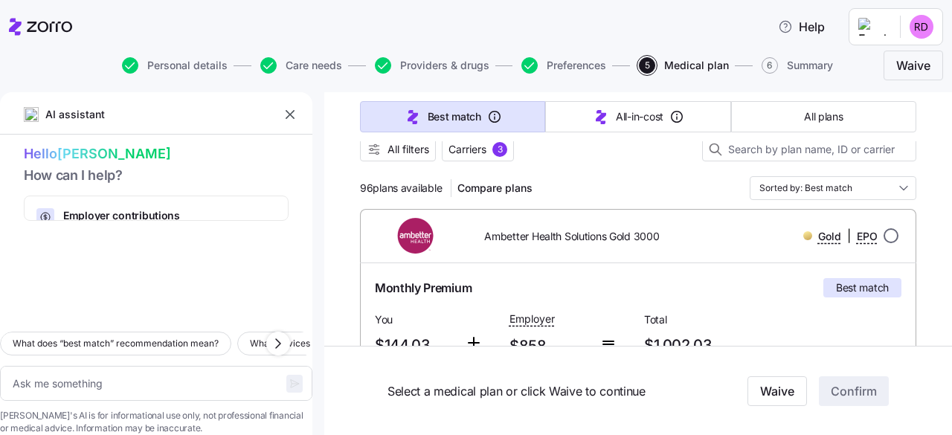
click at [883, 237] on input "radio" at bounding box center [890, 235] width 15 height 15
radio input "true"
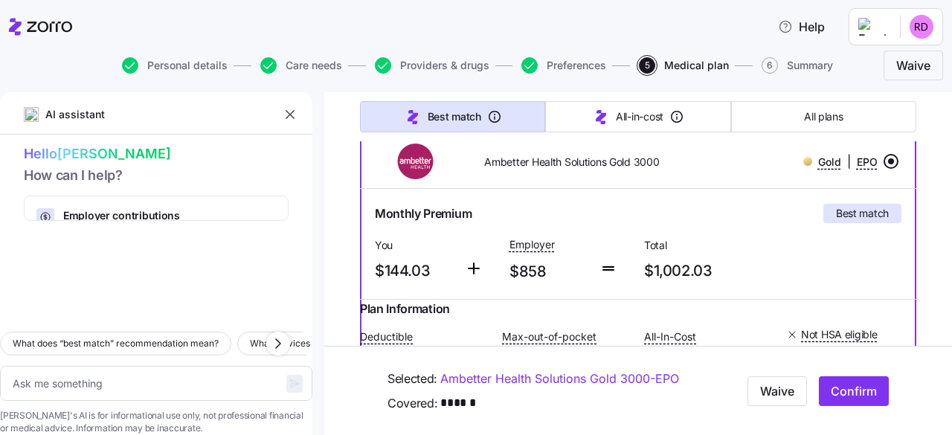
scroll to position [0, 0]
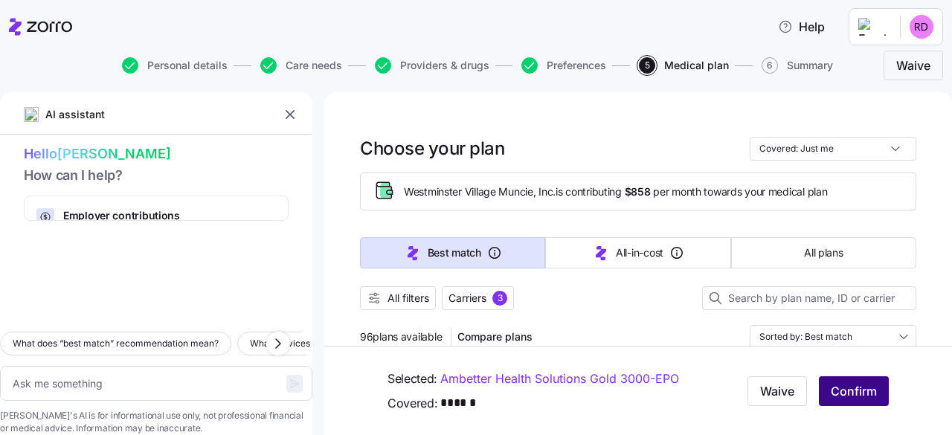
click at [837, 394] on span "Confirm" at bounding box center [853, 391] width 46 height 18
type textarea "x"
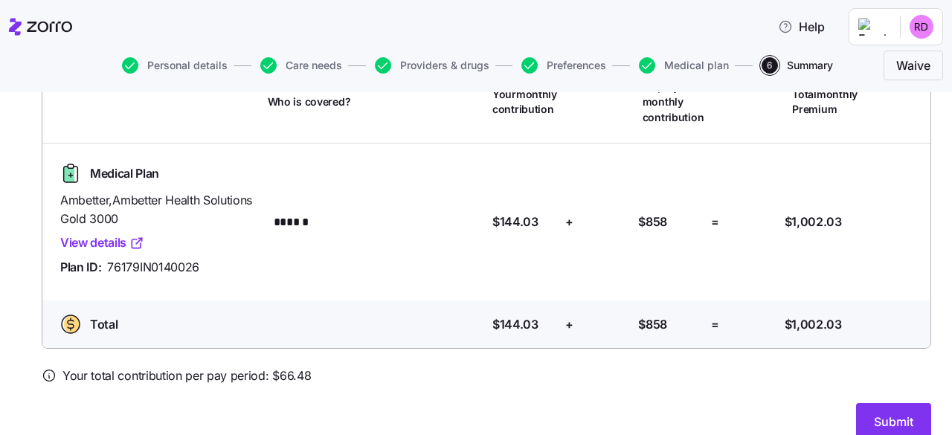
scroll to position [149, 0]
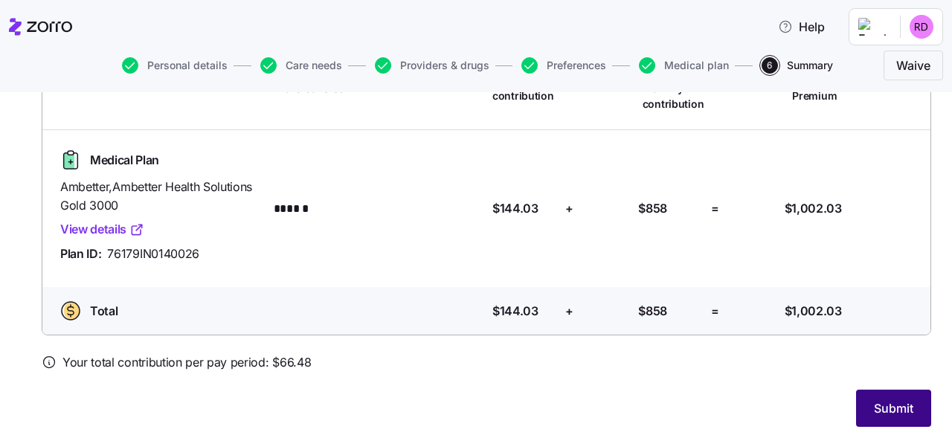
click at [880, 406] on span "Submit" at bounding box center [892, 408] width 39 height 18
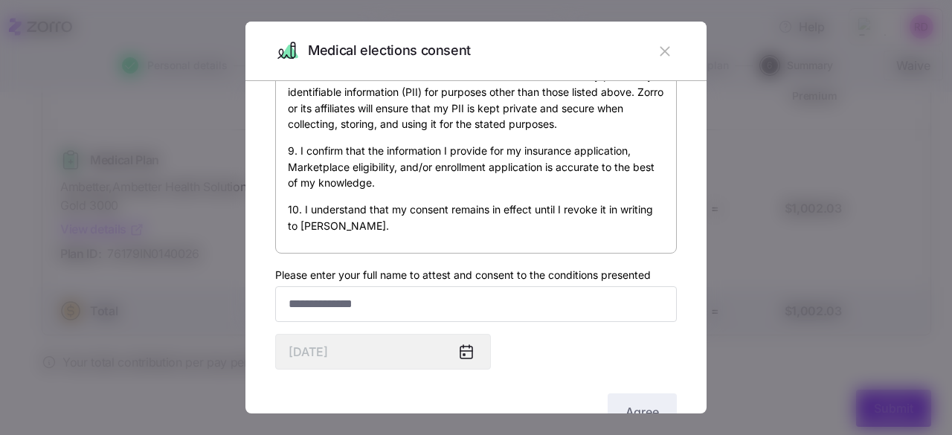
scroll to position [106, 0]
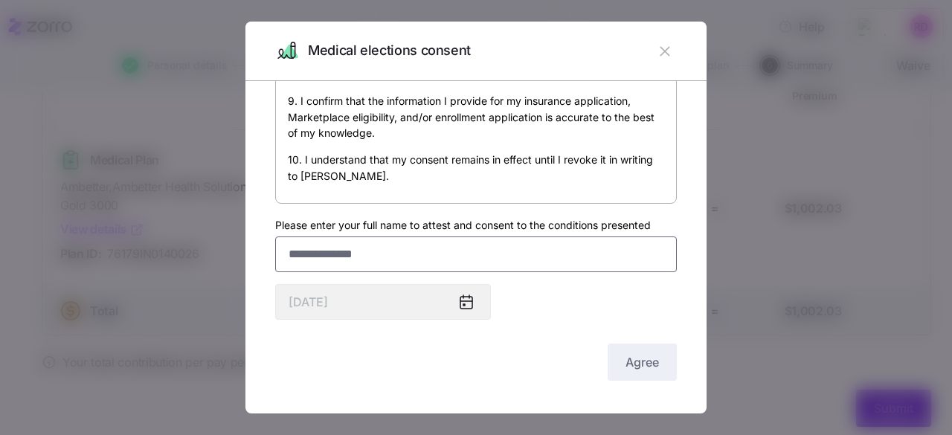
click at [401, 261] on input "Please enter your full name to attest and consent to the conditions presented" at bounding box center [475, 254] width 401 height 36
type input "**********"
click at [634, 359] on span "Agree" at bounding box center [641, 362] width 33 height 18
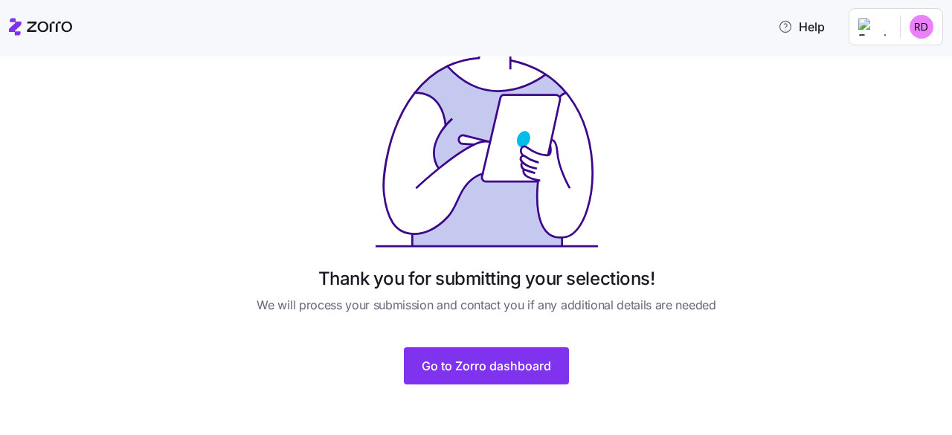
scroll to position [117, 0]
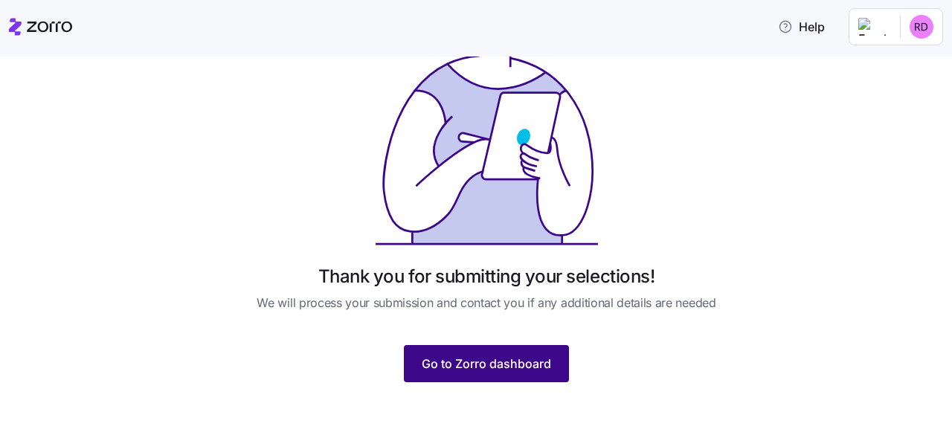
click at [507, 362] on span "Go to Zorro dashboard" at bounding box center [485, 364] width 129 height 18
